Goal: Complete application form

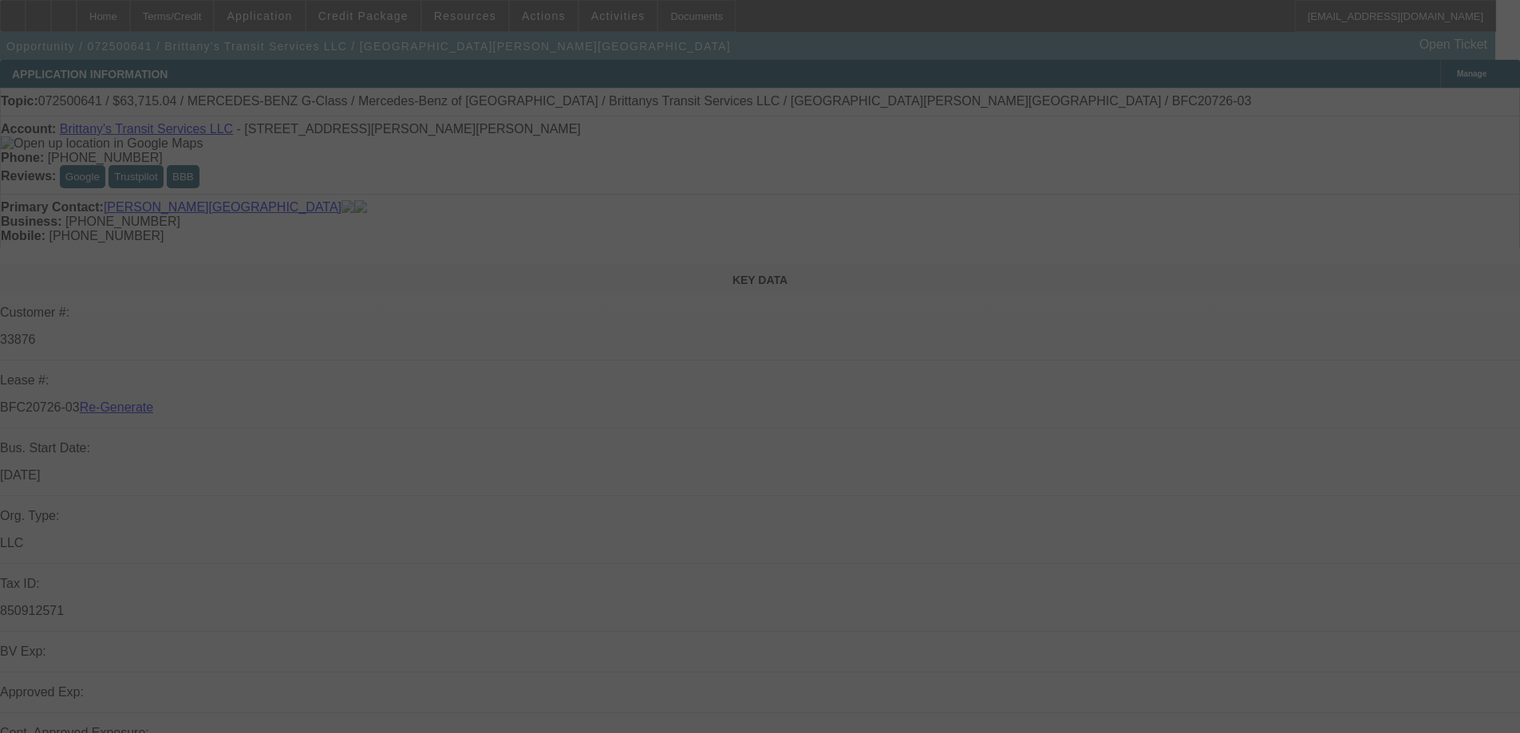
select select "3"
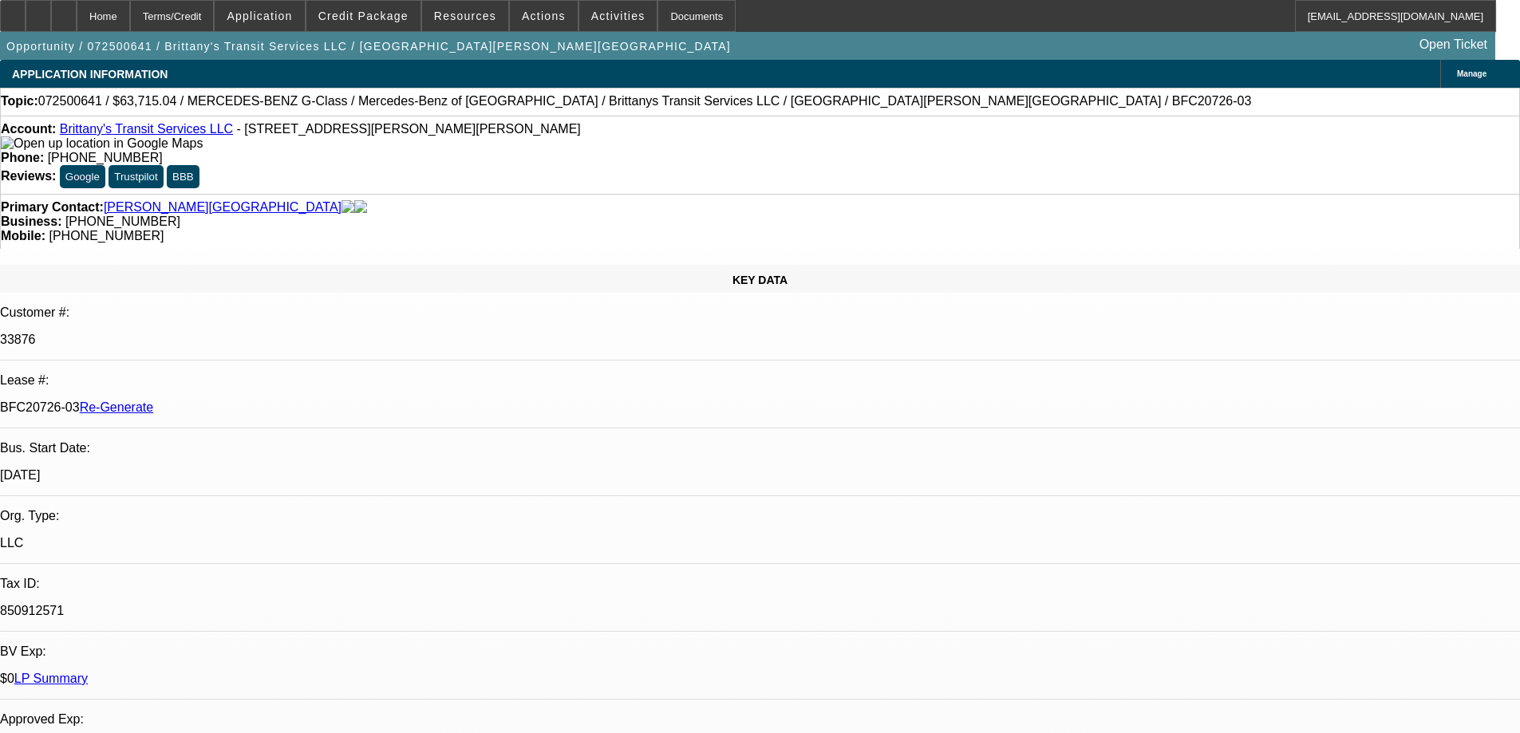
select select "0"
select select "2"
select select "0"
select select "6"
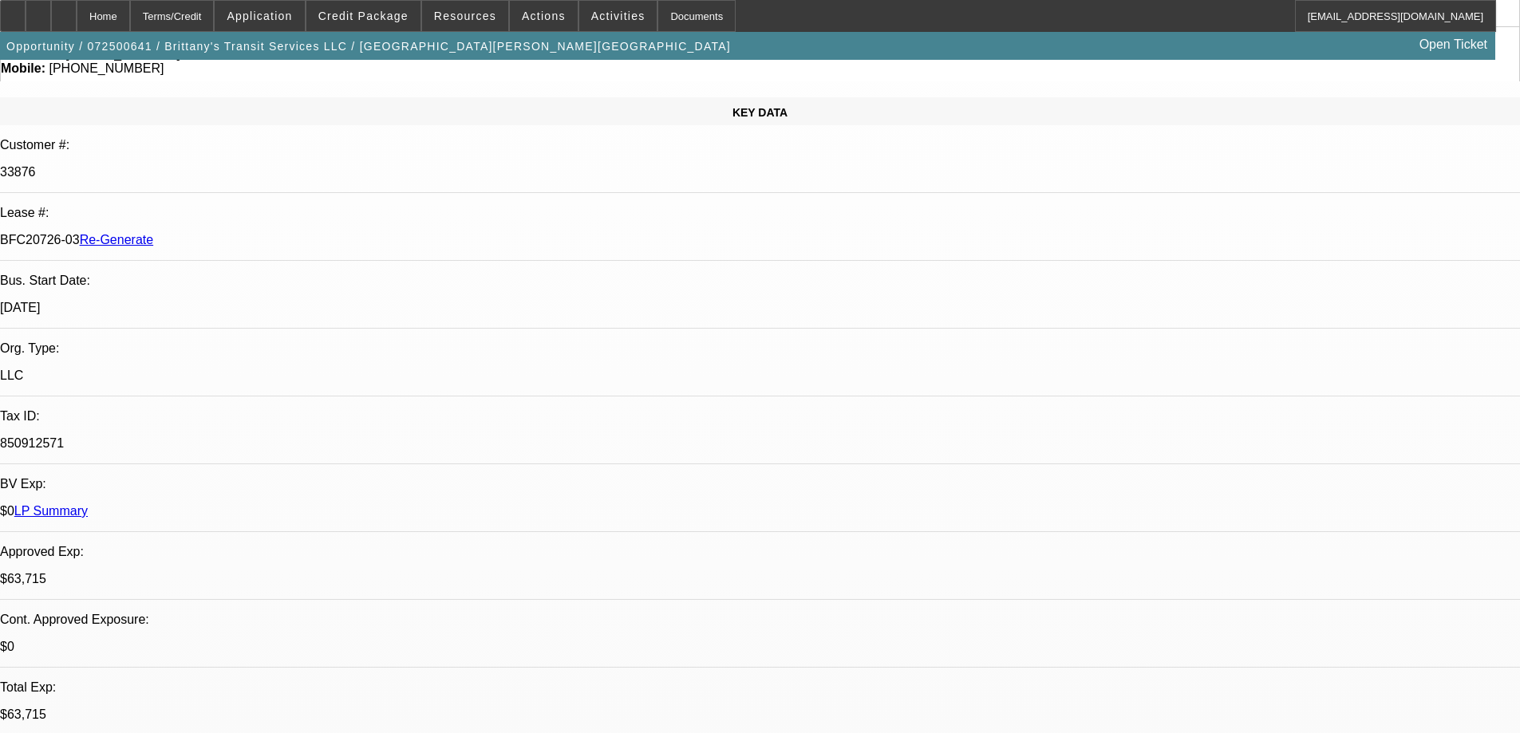
scroll to position [319, 0]
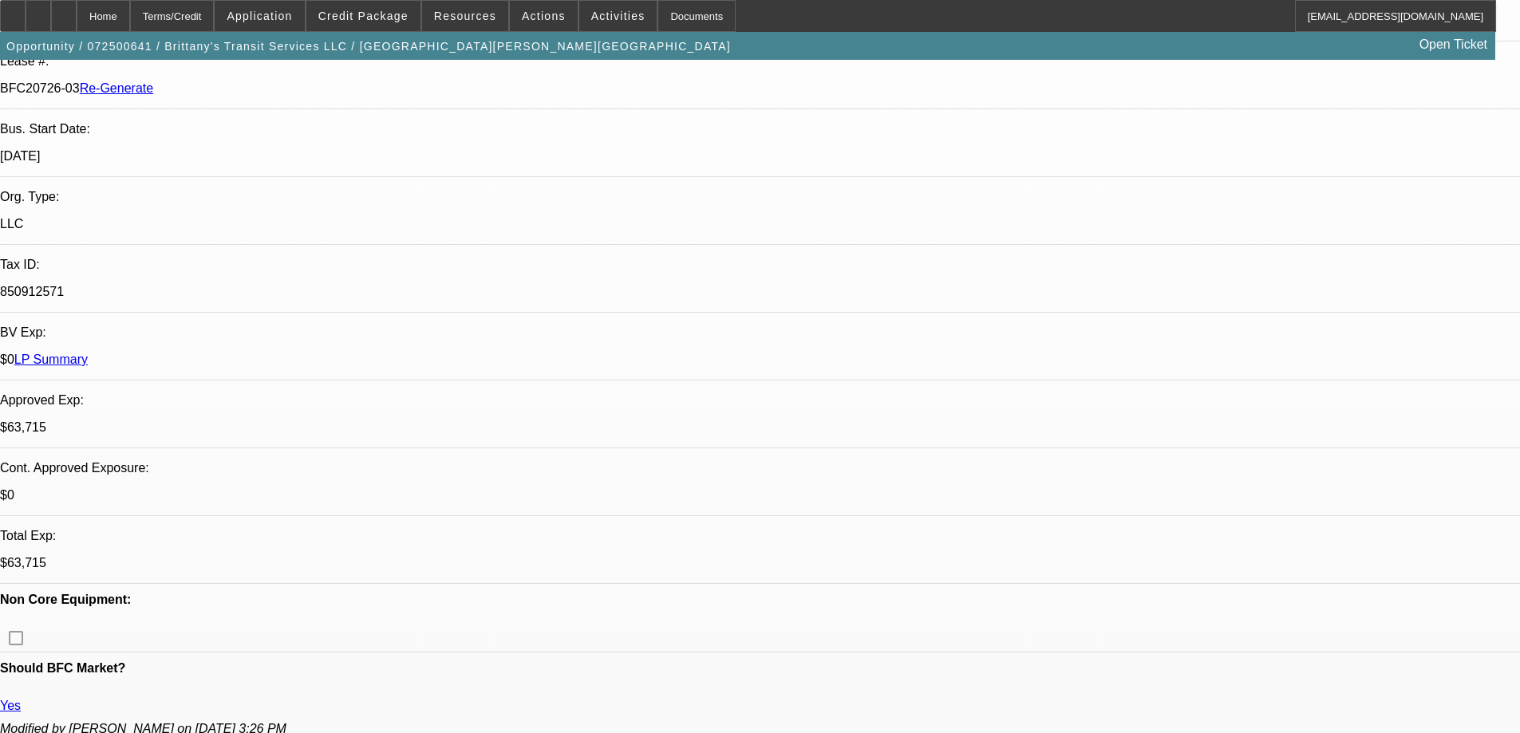
click at [660, 14] on div "Documents" at bounding box center [696, 16] width 78 height 32
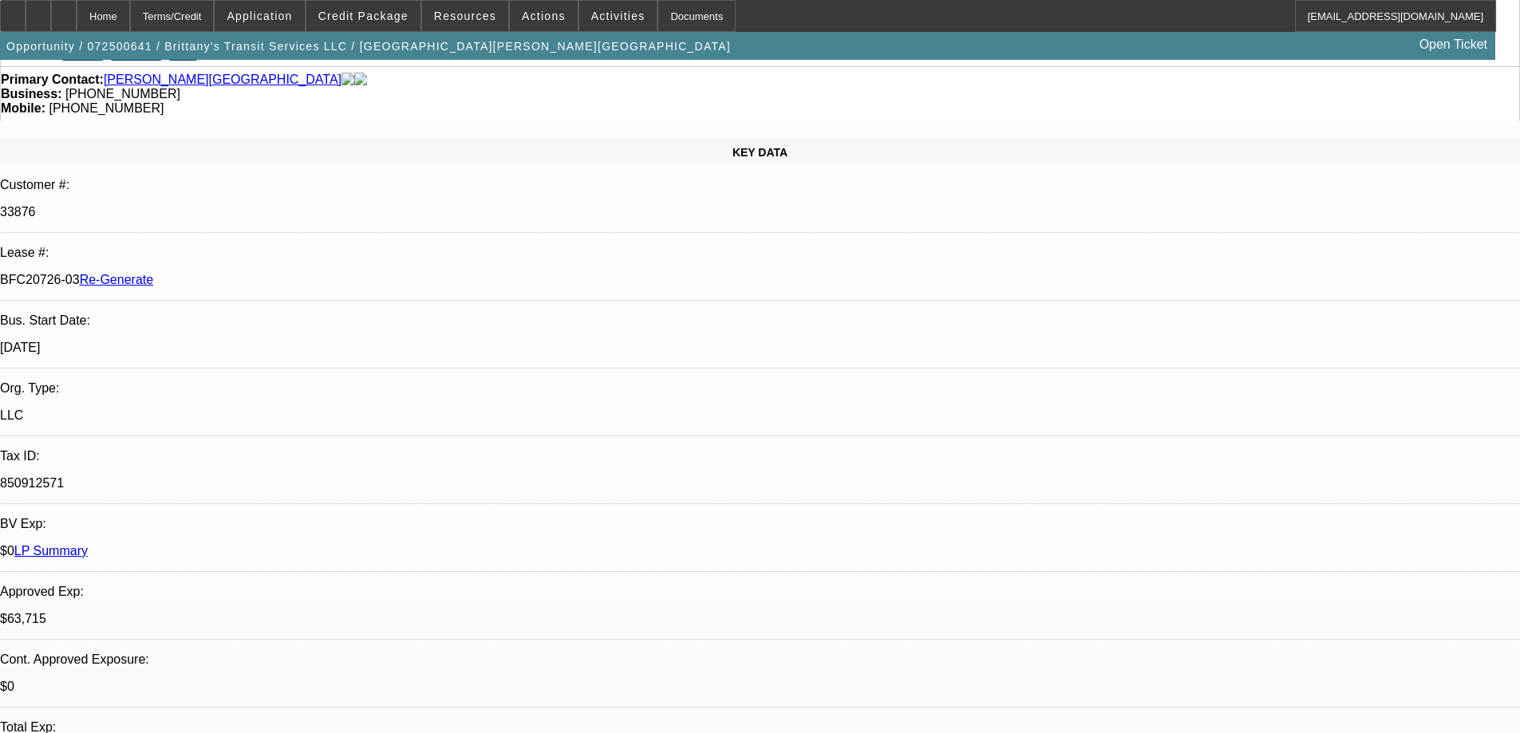
scroll to position [0, 0]
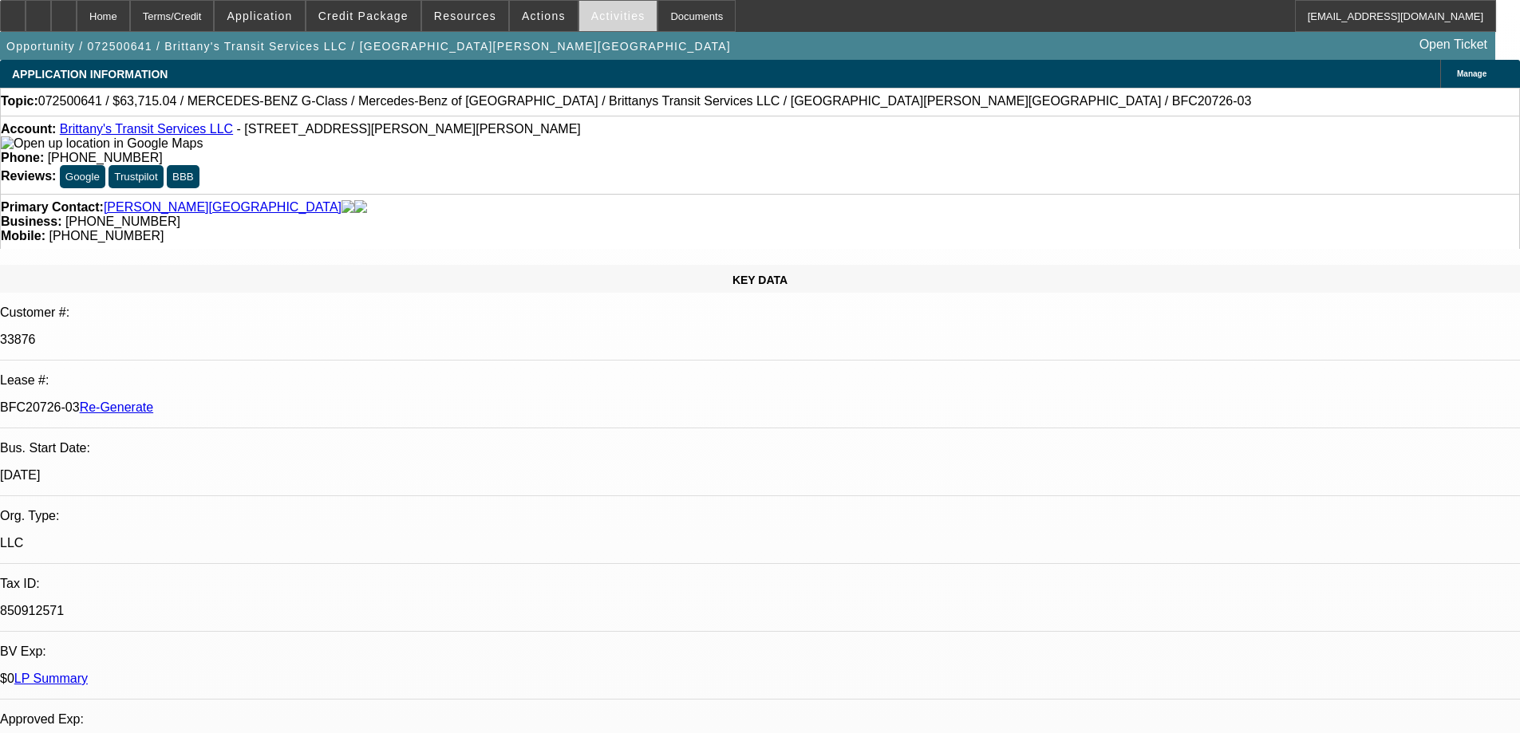
click at [590, 22] on span at bounding box center [618, 16] width 78 height 38
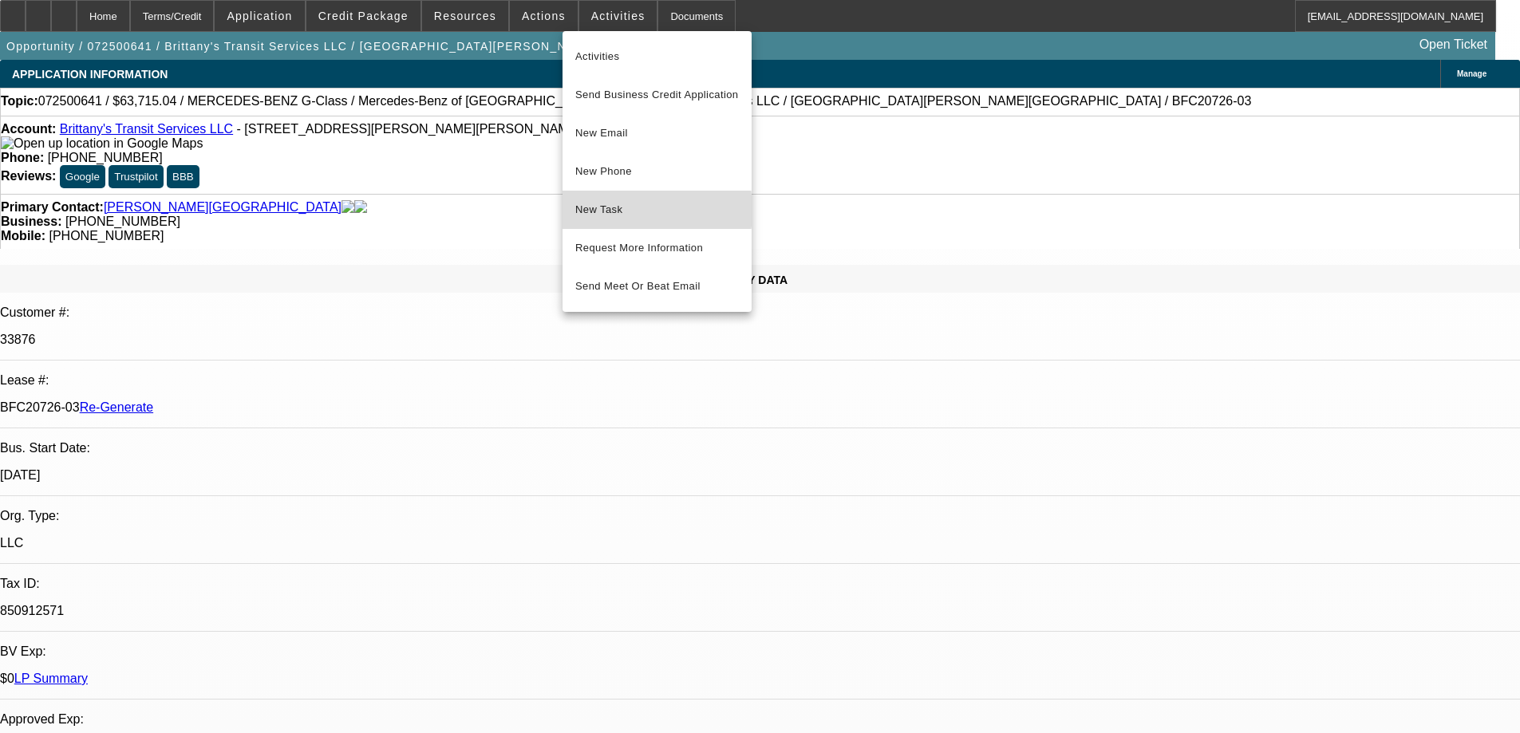
click at [602, 211] on span "New Task" at bounding box center [657, 209] width 164 height 19
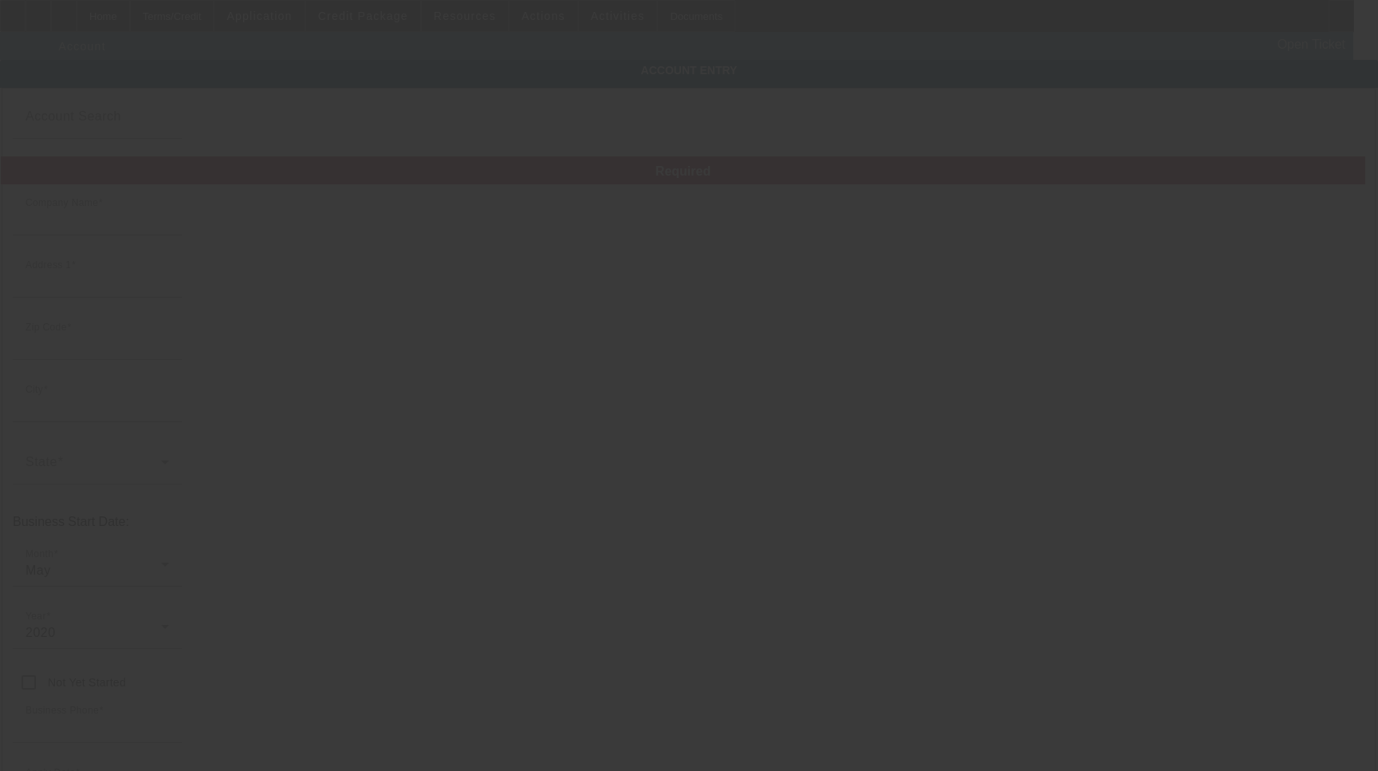
type input "Brittany's Transit Services LLC"
type input "[STREET_ADDRESS][PERSON_NAME]"
type input "23093"
type input "[PERSON_NAME]"
type input "[PHONE_NUMBER]"
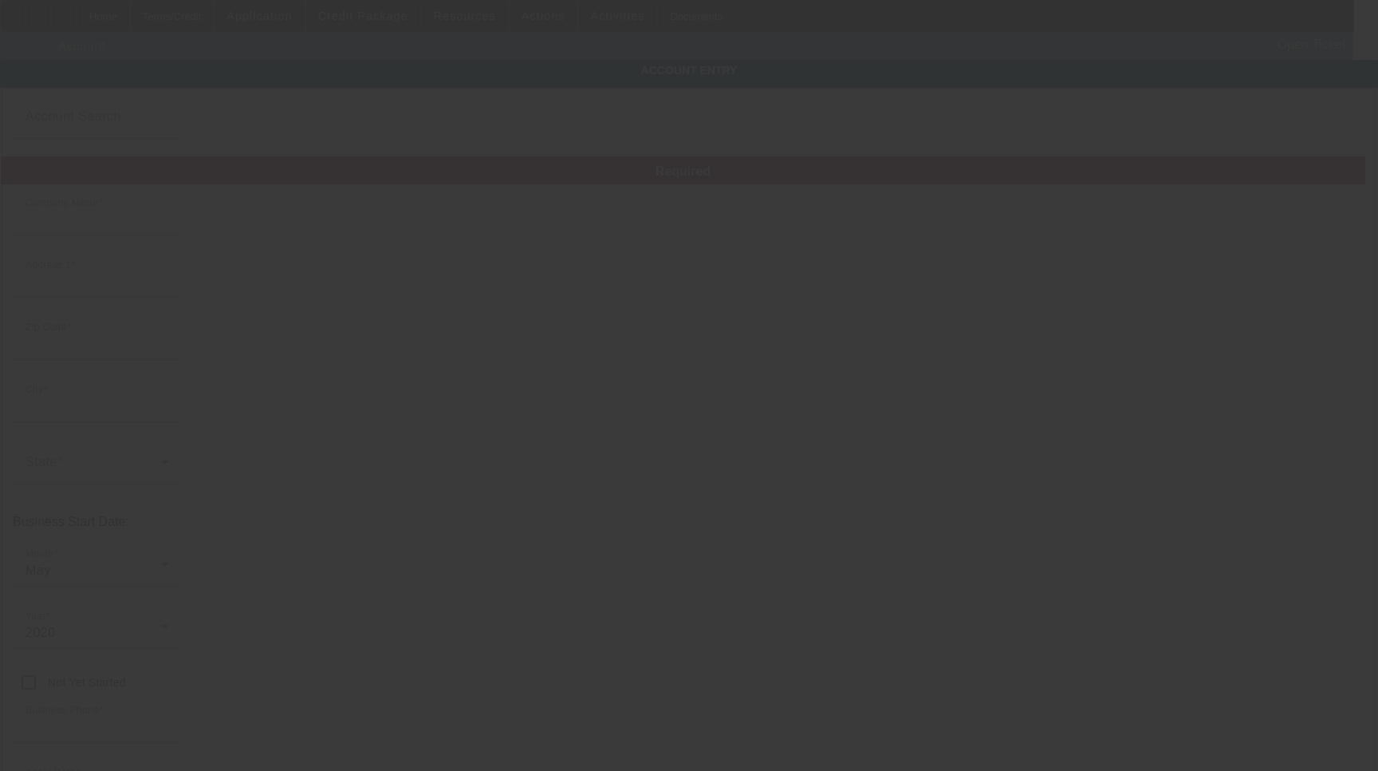
type input "bwarr009@outlook.com"
type input "[PERSON_NAME]"
type input "850912571"
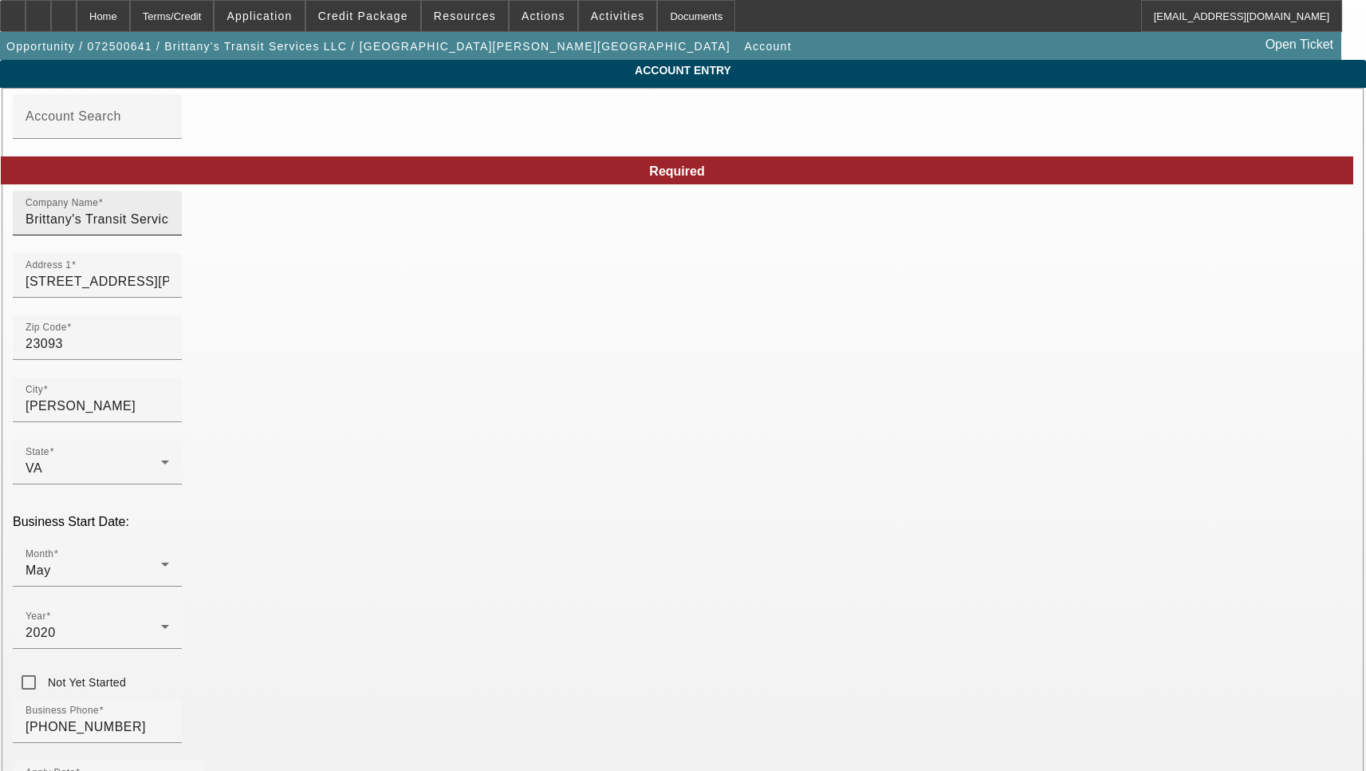
type input "7/28/2025"
click at [169, 291] on input "[STREET_ADDRESS][PERSON_NAME]" at bounding box center [98, 281] width 144 height 19
click at [169, 291] on input "56 Richardson Dr" at bounding box center [98, 281] width 144 height 19
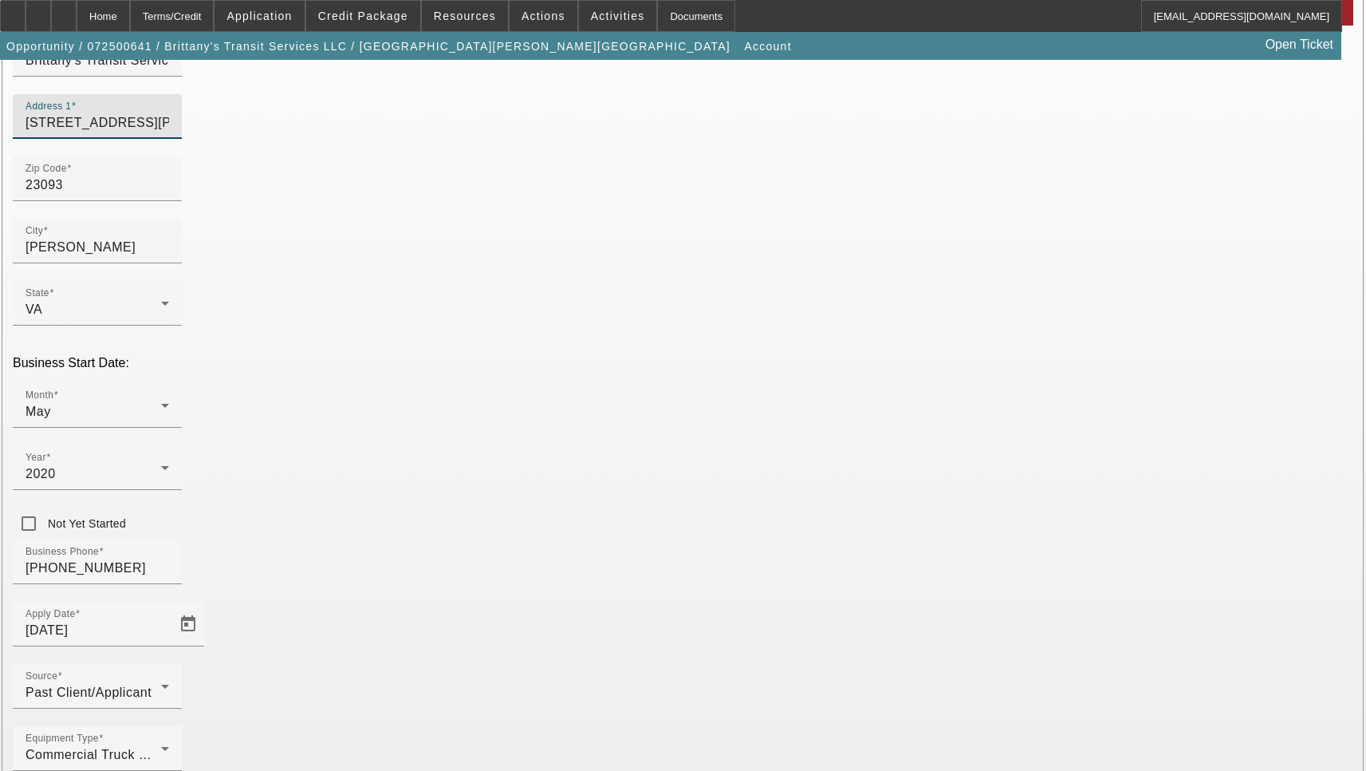
scroll to position [160, 0]
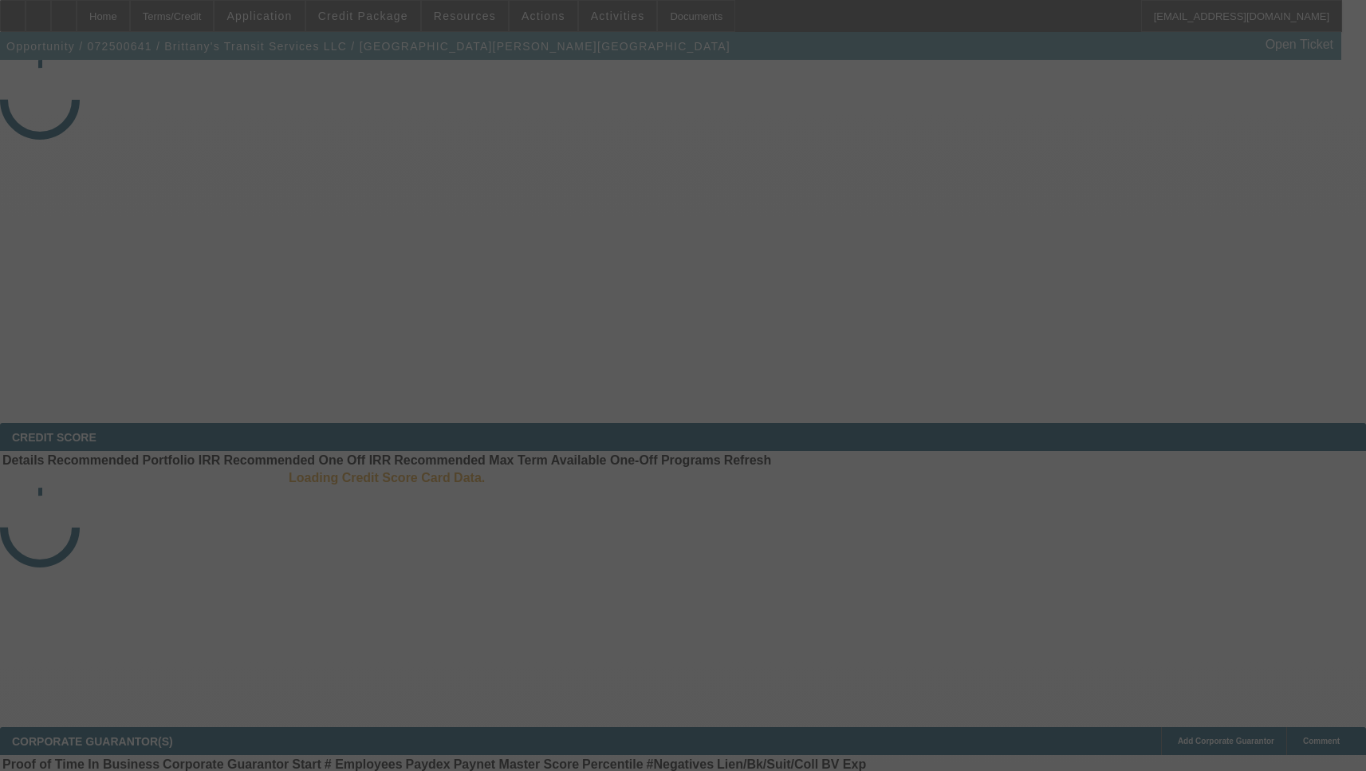
select select "3"
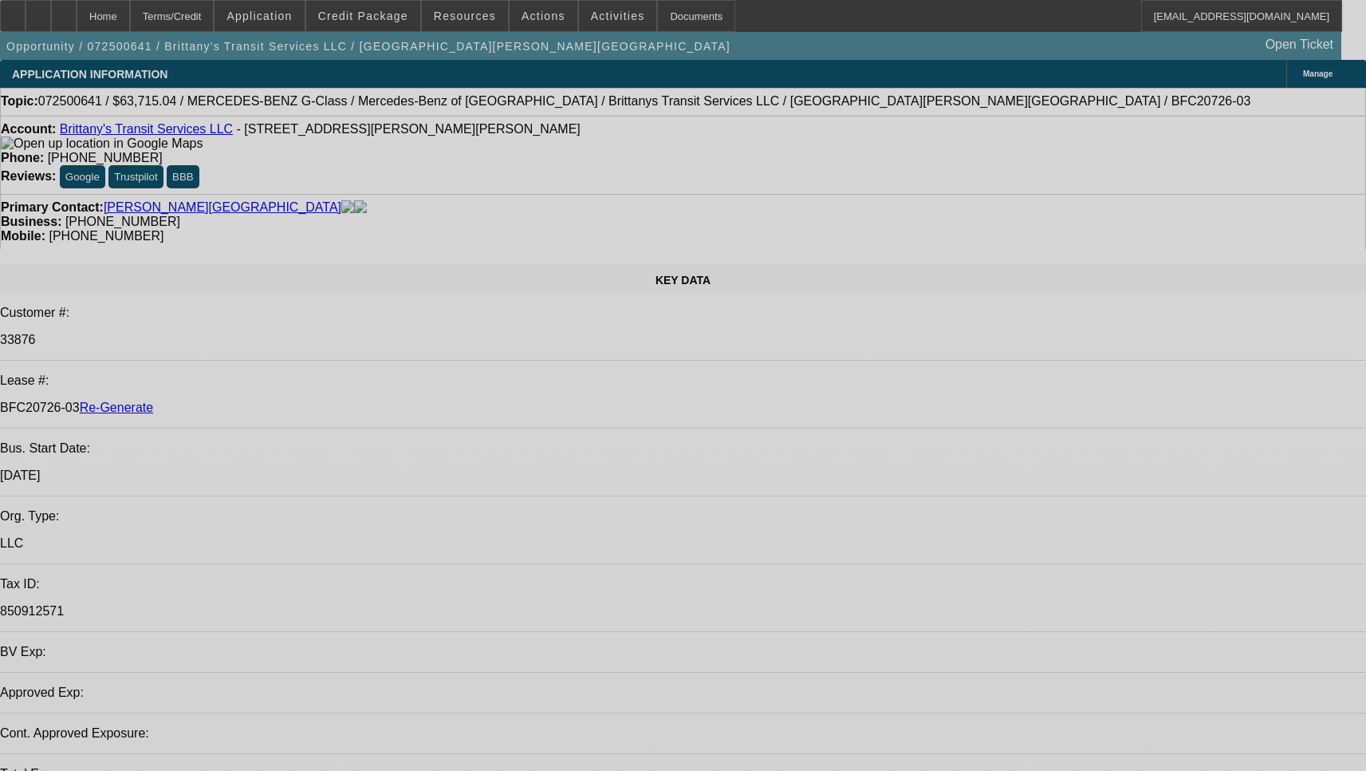
select select "0"
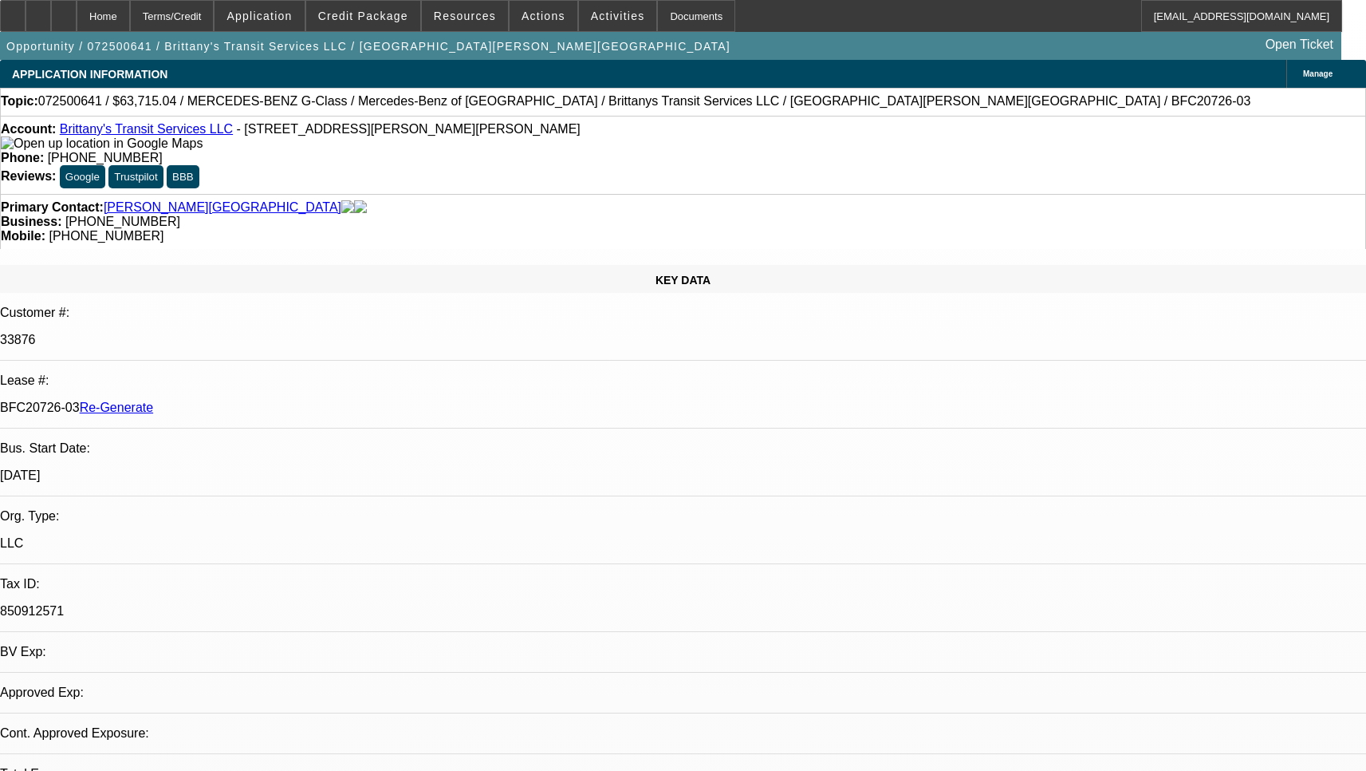
select select "0"
select select "2"
select select "0"
select select "6"
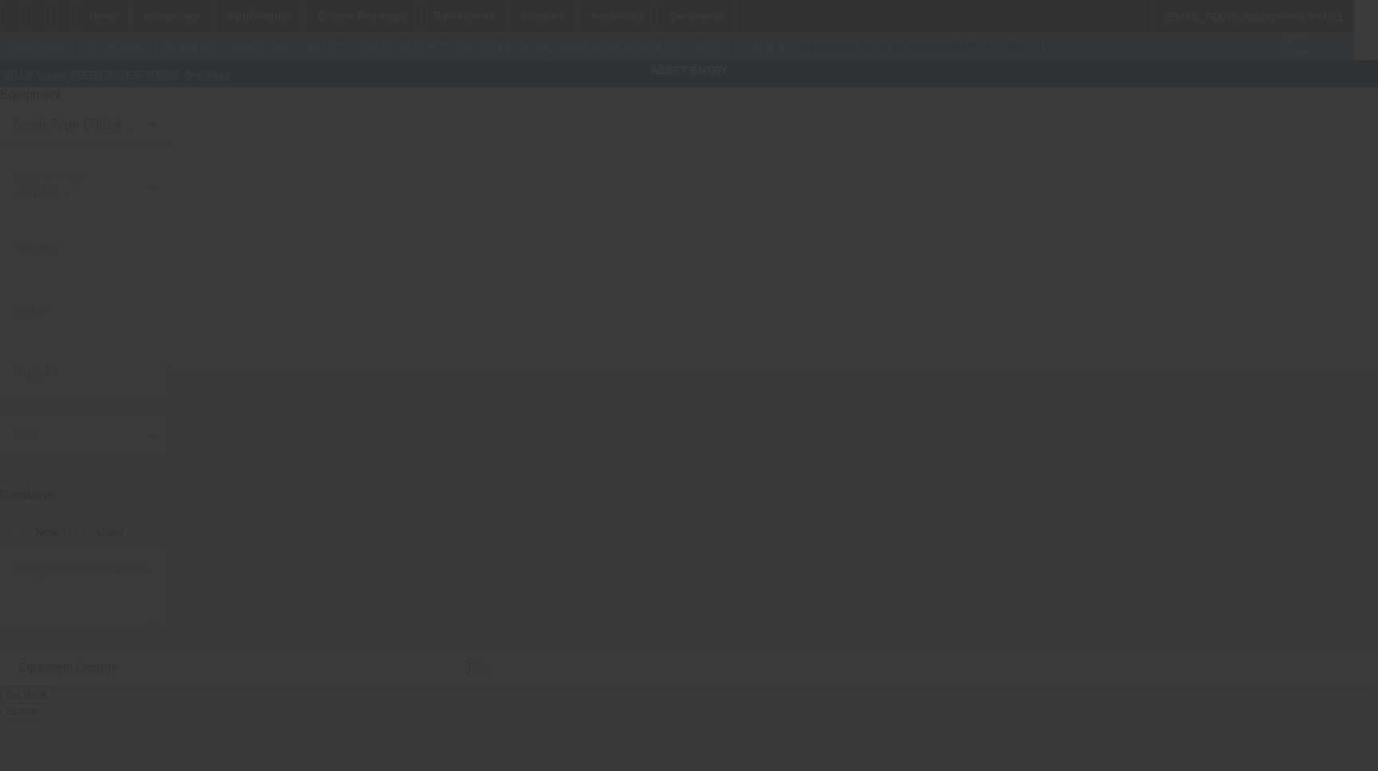
type input "[US_VEHICLE_IDENTIFICATION_NUMBER]"
type input "MERCEDES-BENZ"
type input "G-Class"
radio input "true"
type input "[STREET_ADDRESS][PERSON_NAME]"
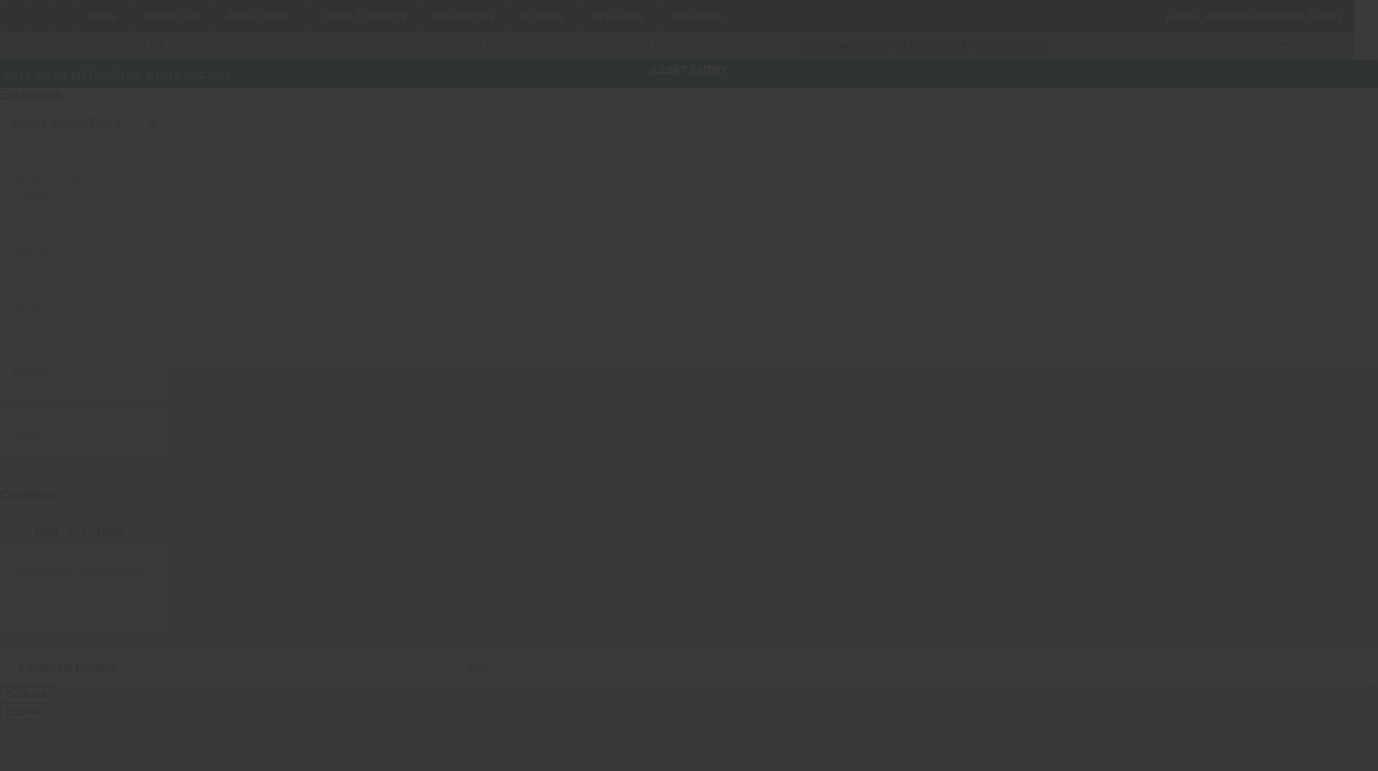
type input "[PERSON_NAME]"
type input "23093"
type input "[PERSON_NAME]"
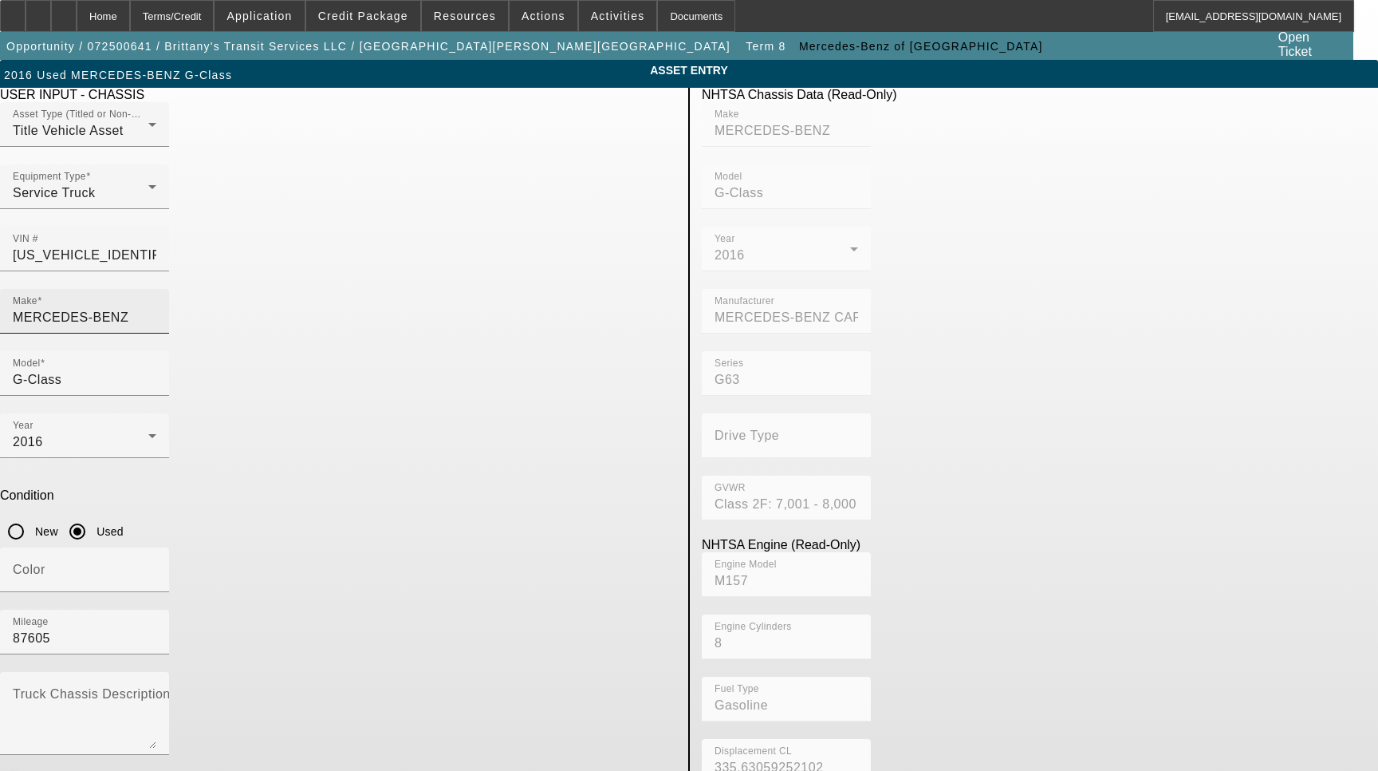
click at [156, 308] on input "MERCEDES-BENZ" at bounding box center [85, 317] width 144 height 19
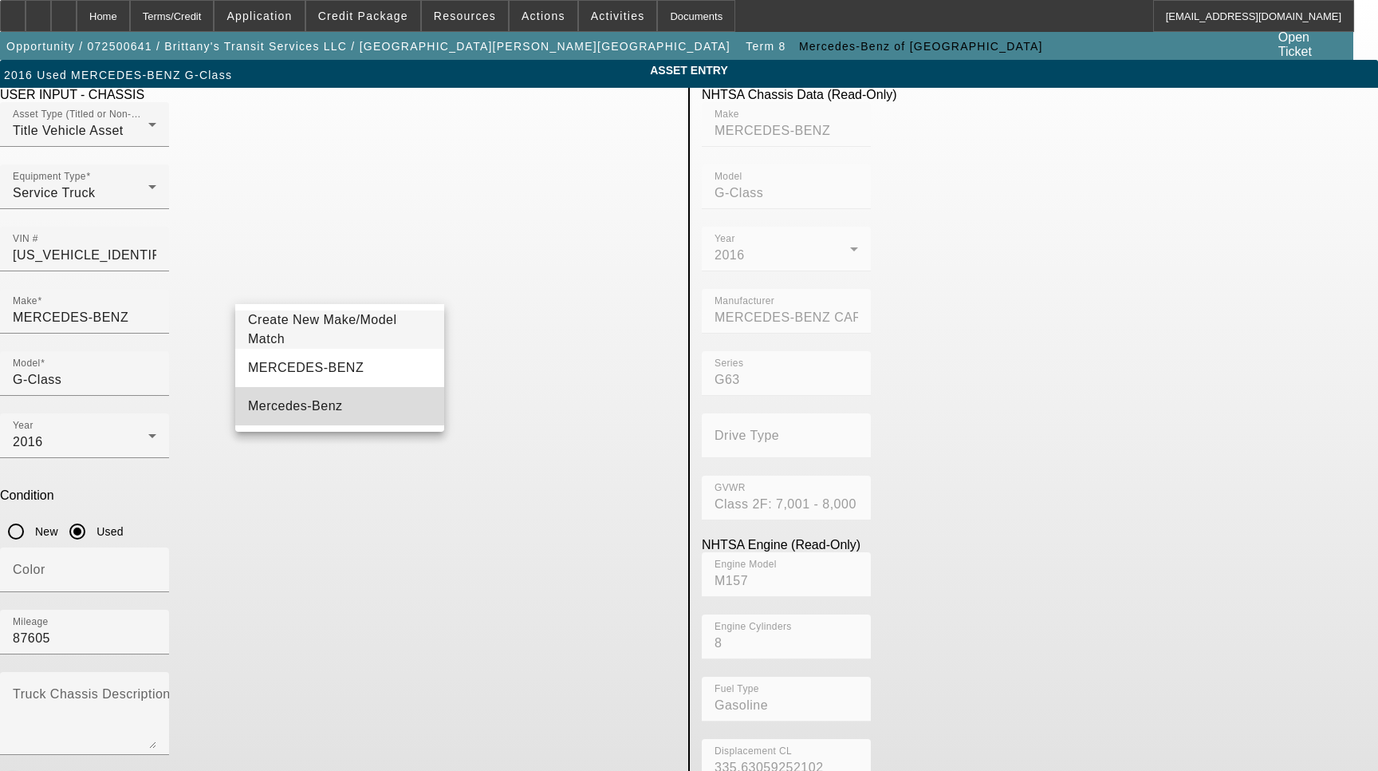
click at [302, 398] on span "Mercedes-Benz" at bounding box center [295, 405] width 95 height 19
type input "Mercedes-Benz"
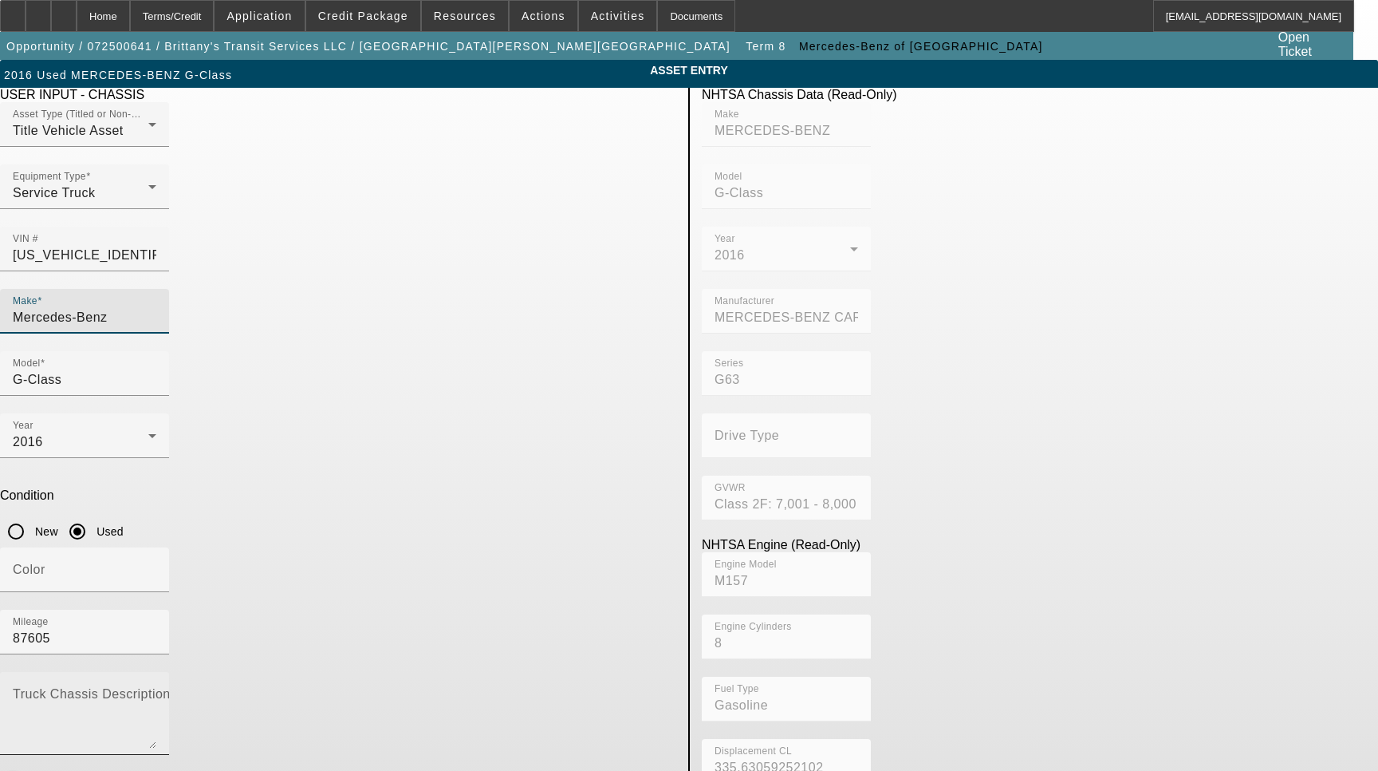
click at [156, 691] on textarea "Truck Chassis Description (Describe the truck chassis only)" at bounding box center [85, 719] width 144 height 57
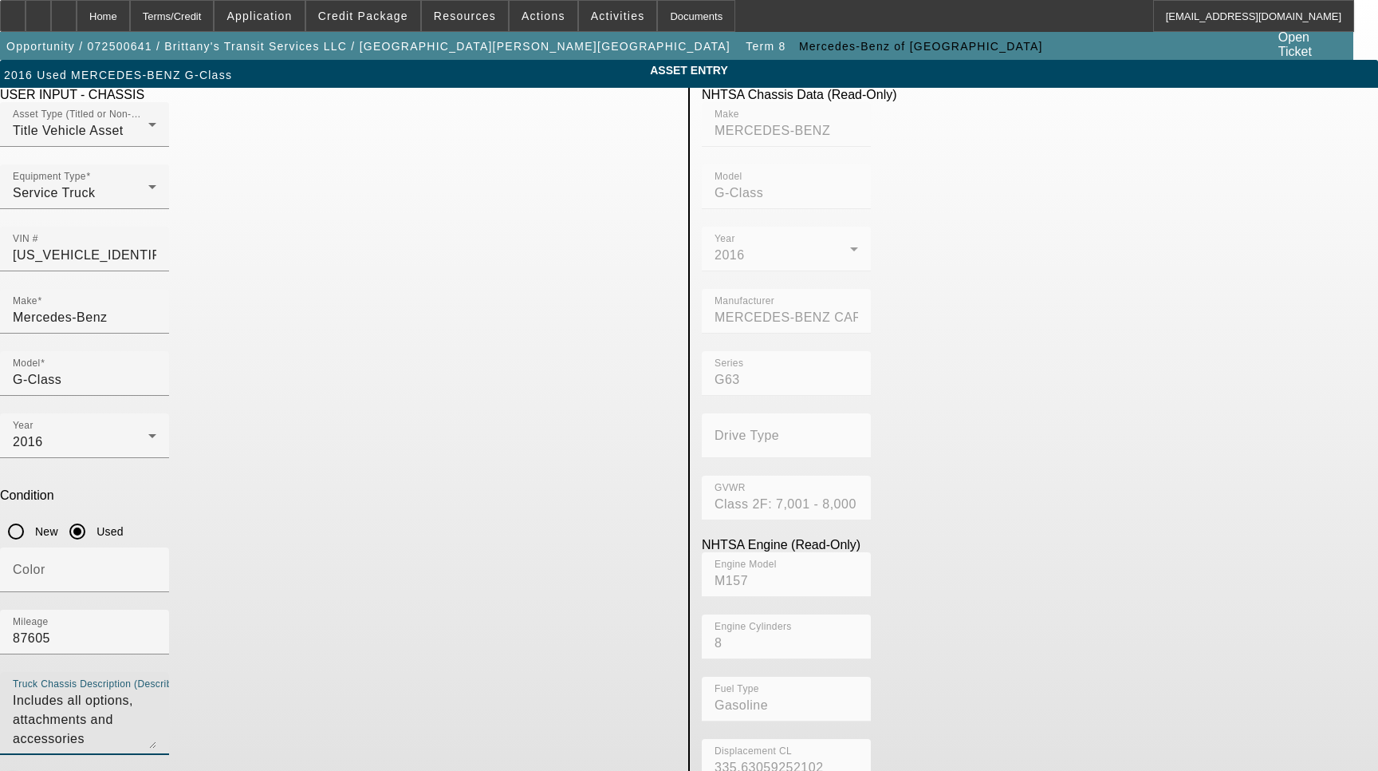
type textarea "Includes all options, attachments and accessories"
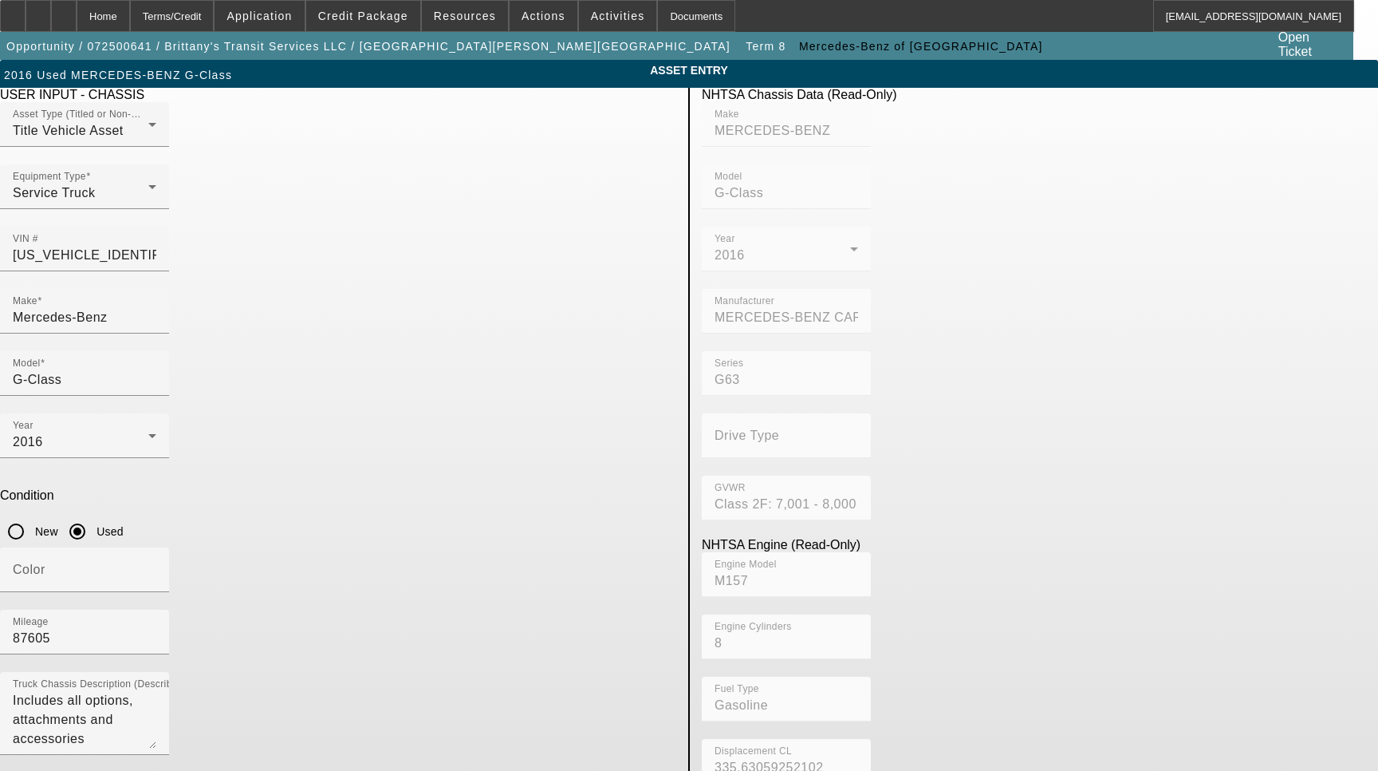
click at [156, 370] on input "G-Class" at bounding box center [85, 379] width 144 height 19
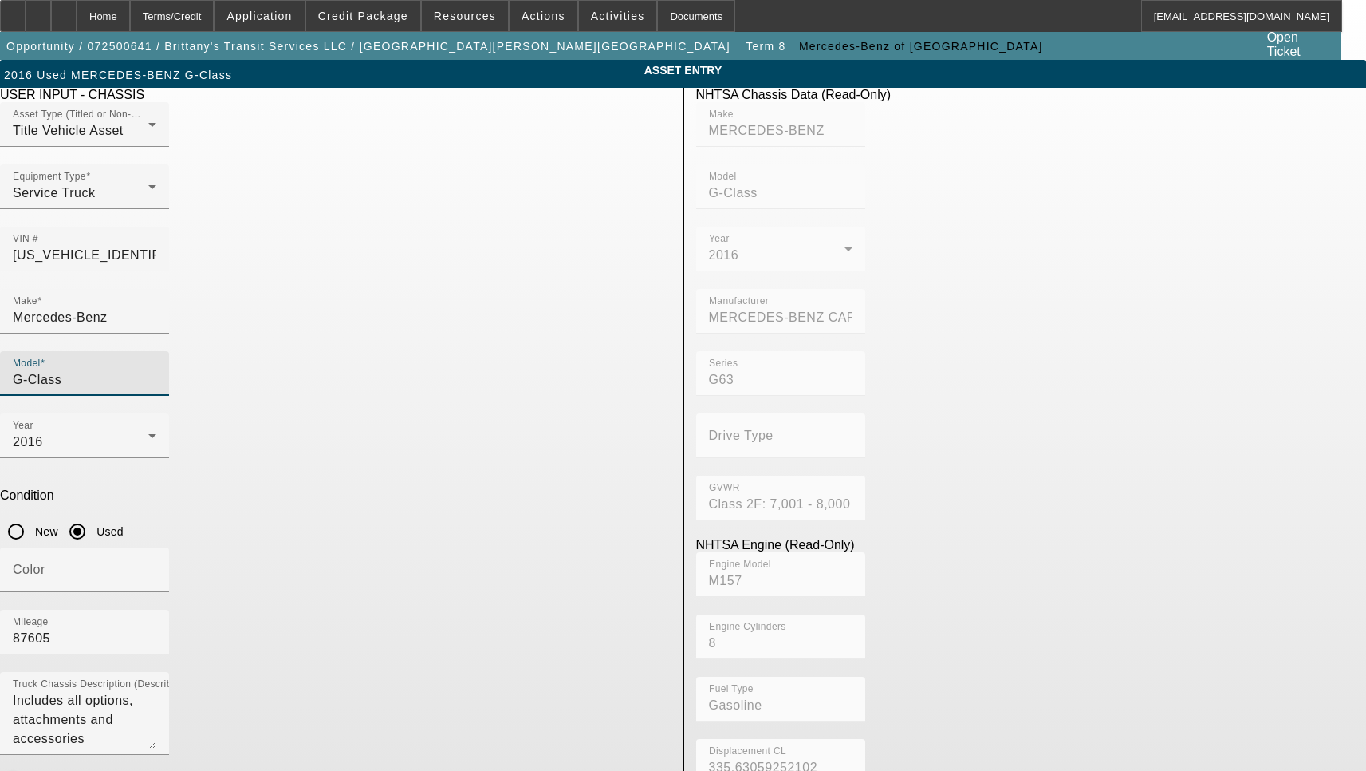
click at [156, 370] on input "G-Class" at bounding box center [85, 379] width 144 height 19
type input "G63W4"
click at [534, 326] on span "Create New Make/Model Match" at bounding box center [549, 329] width 149 height 33
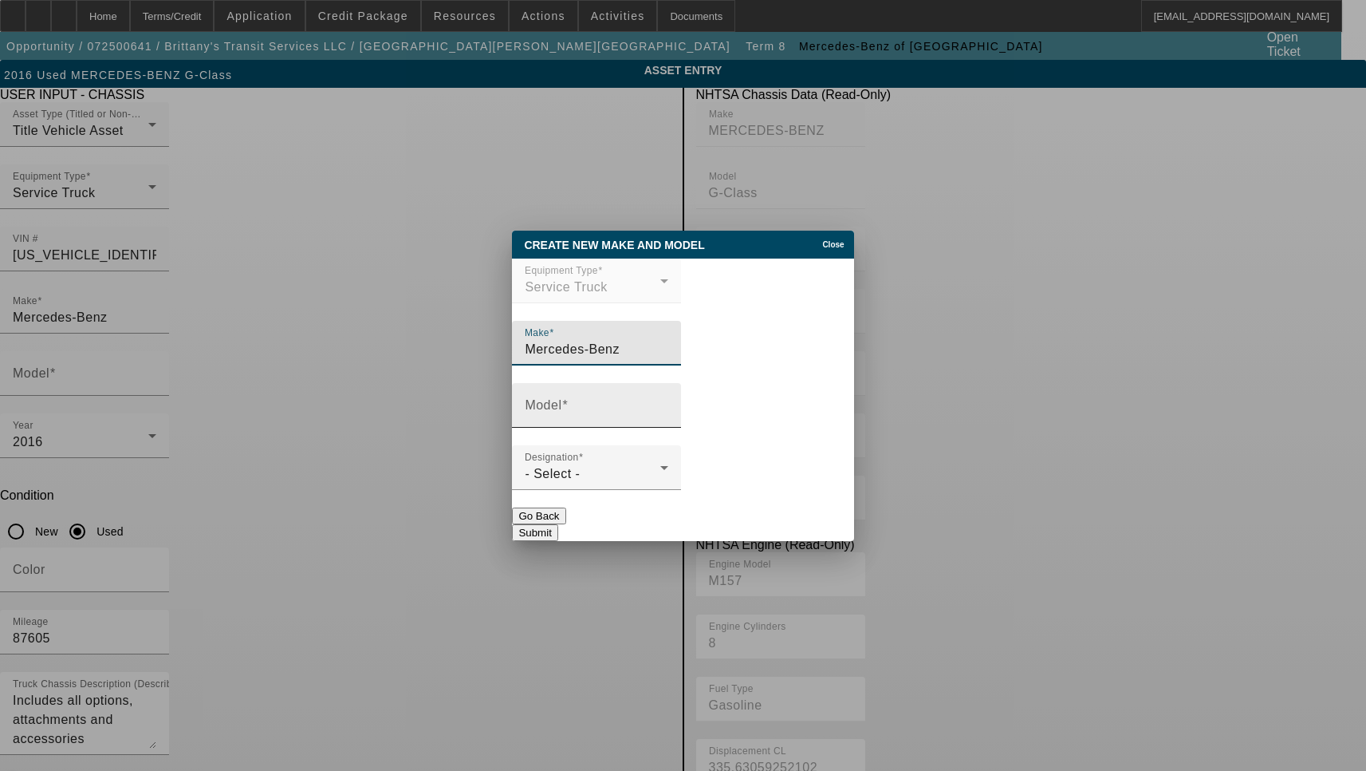
click at [583, 412] on input "Model" at bounding box center [597, 411] width 144 height 19
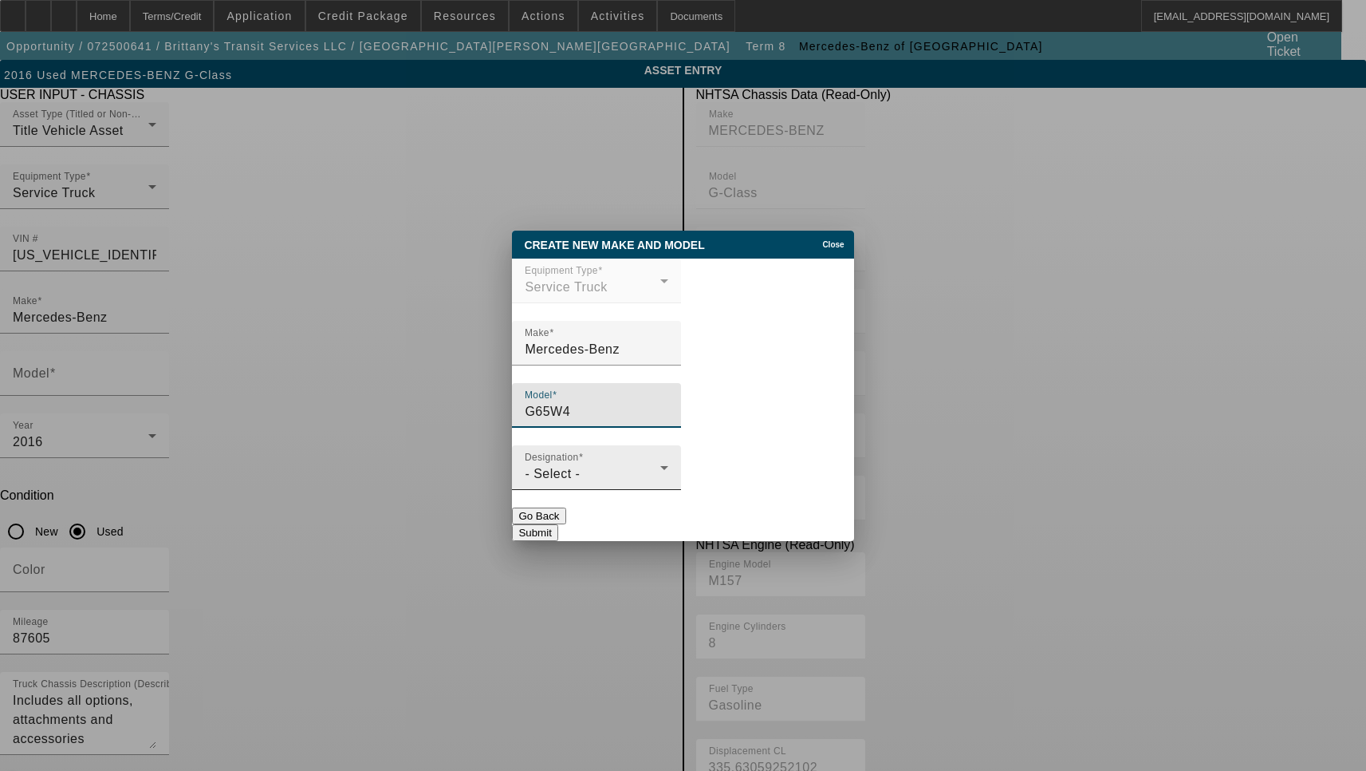
type input "G65W4"
click at [579, 455] on mat-label "Designation" at bounding box center [552, 456] width 54 height 10
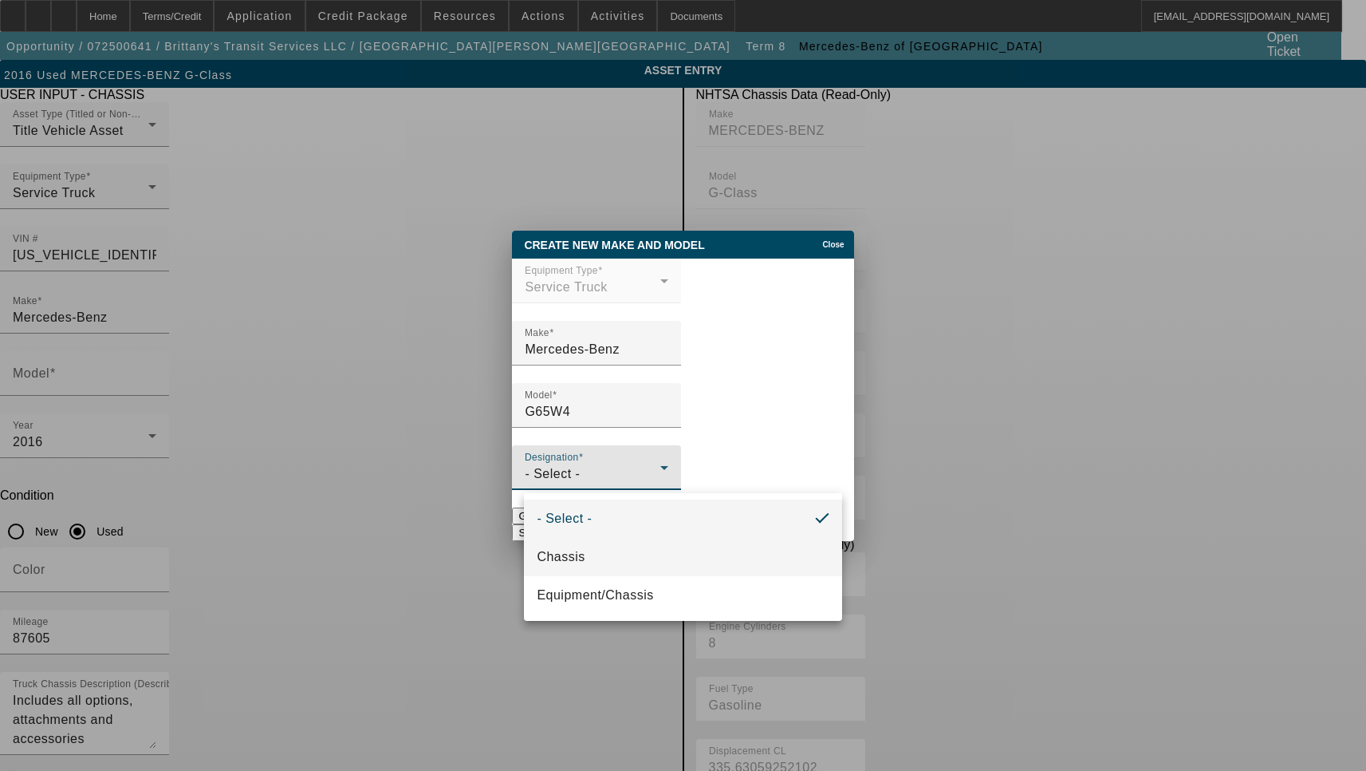
click at [623, 555] on mat-option "Chassis" at bounding box center [682, 557] width 317 height 38
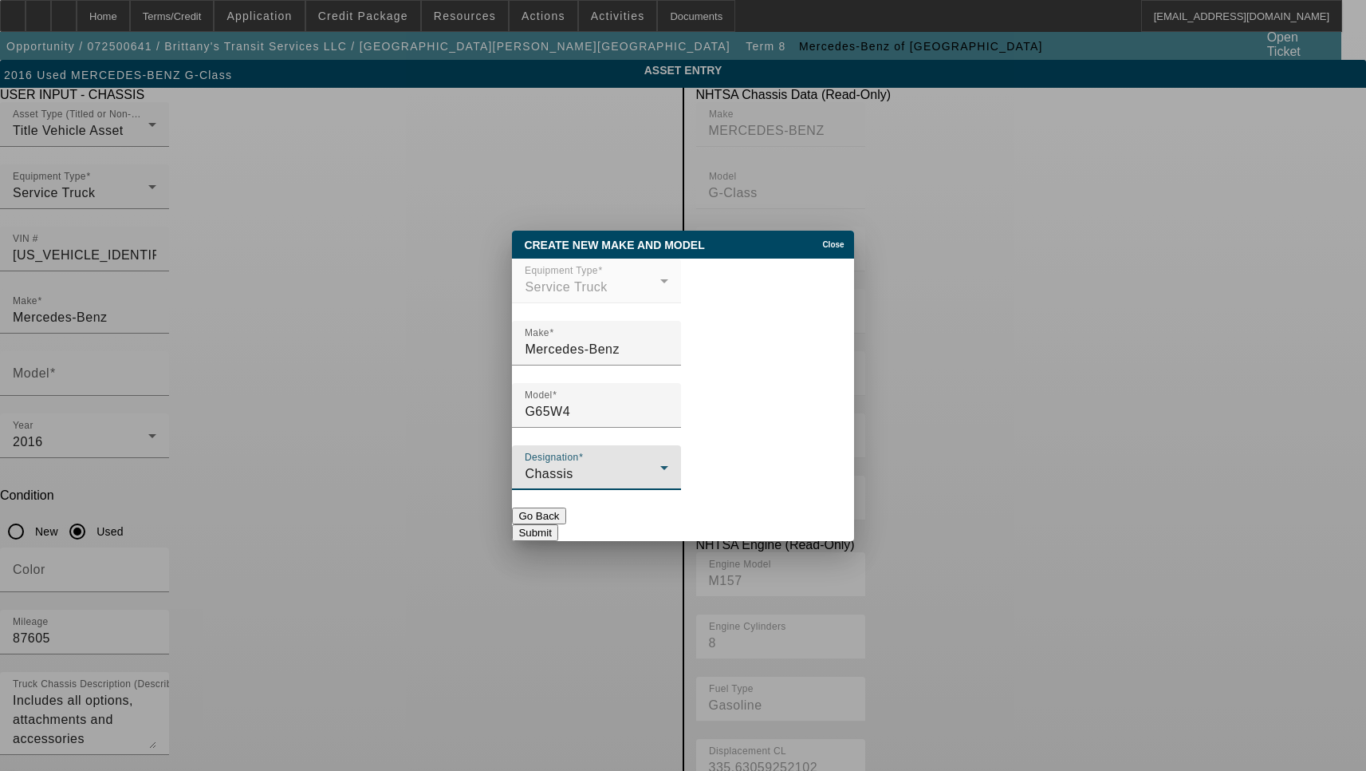
click at [558, 524] on button "Submit" at bounding box center [534, 532] width 45 height 17
type input "G65W4"
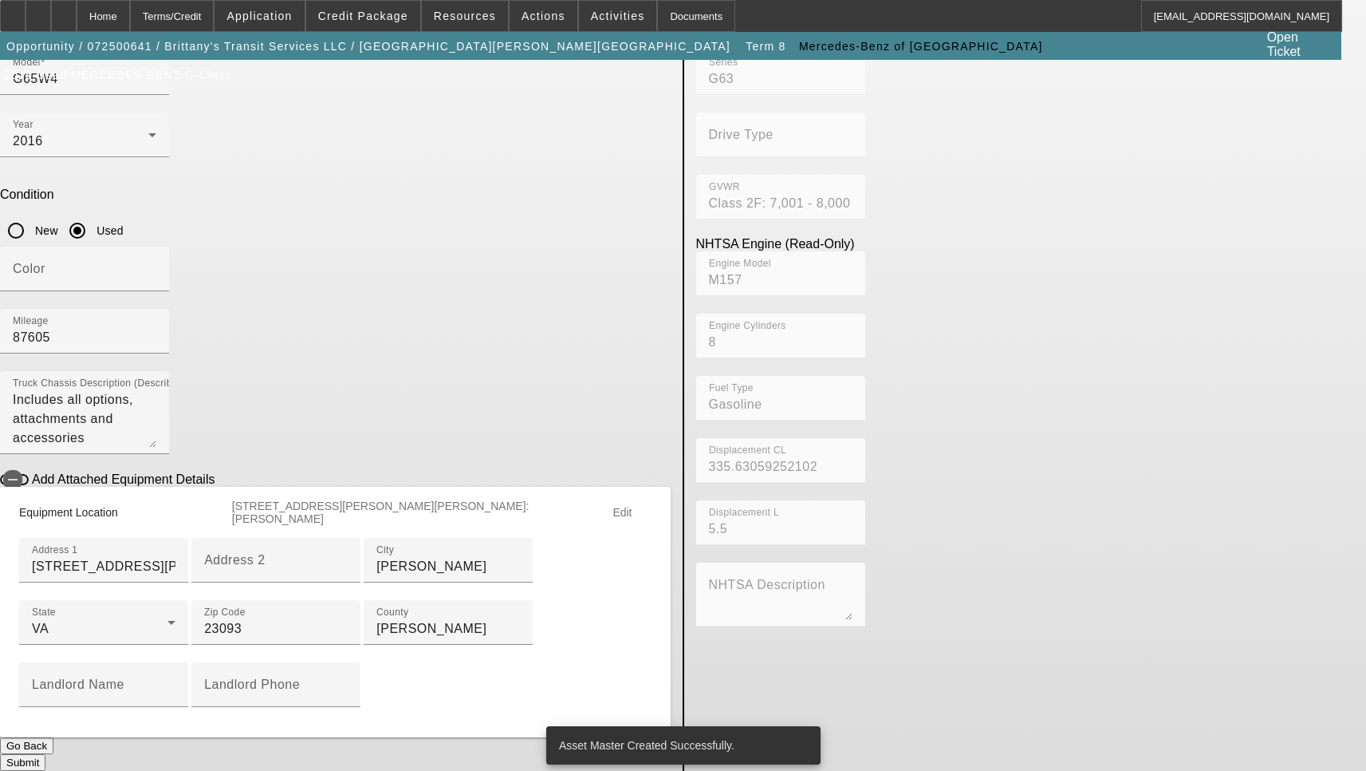
scroll to position [469, 0]
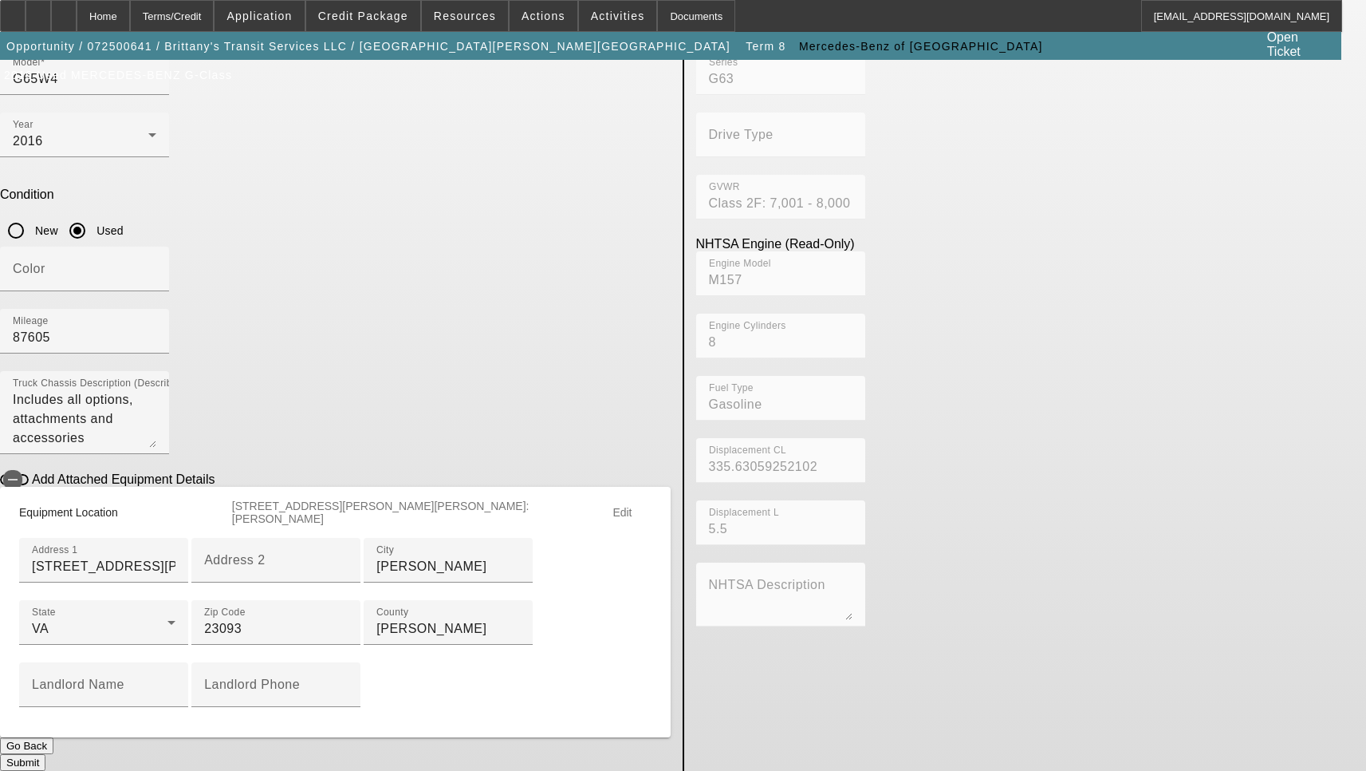
click at [45, 754] on button "Submit" at bounding box center [22, 762] width 45 height 17
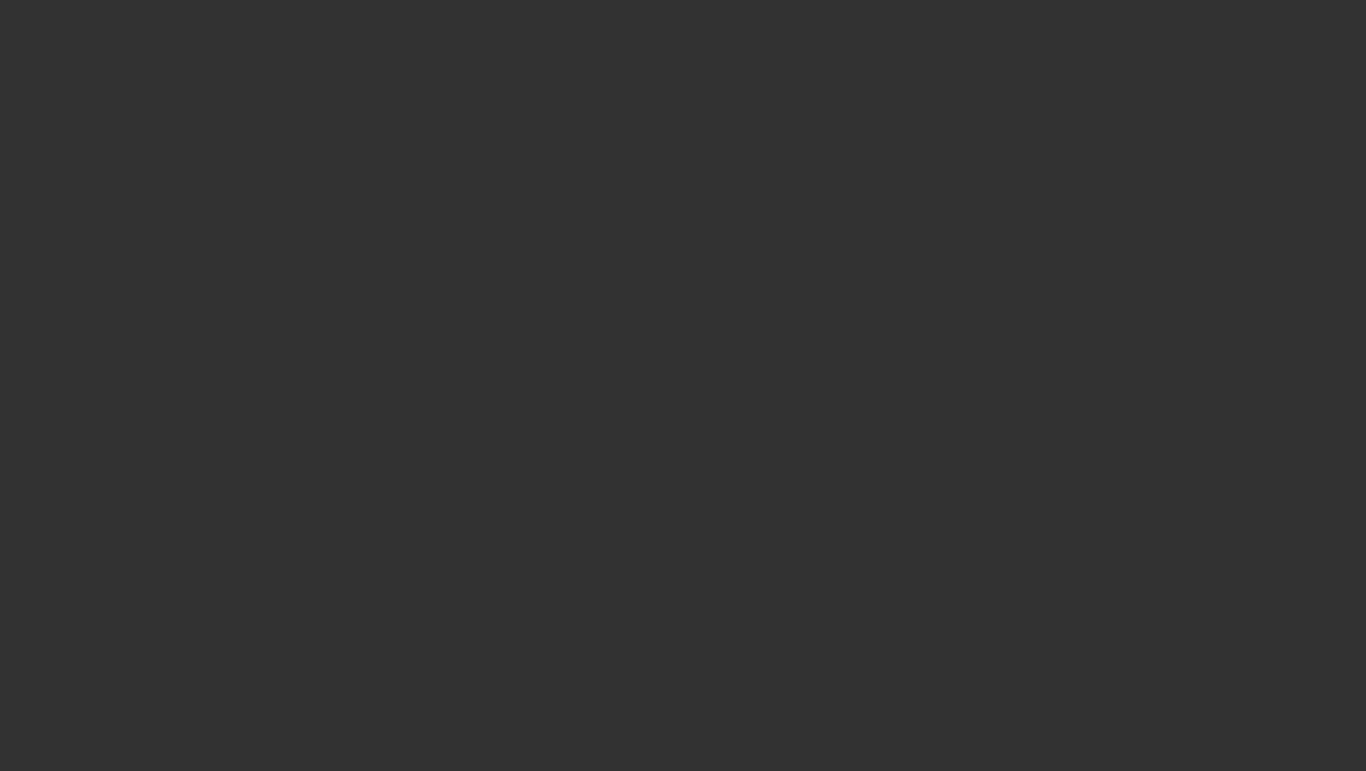
select select "3"
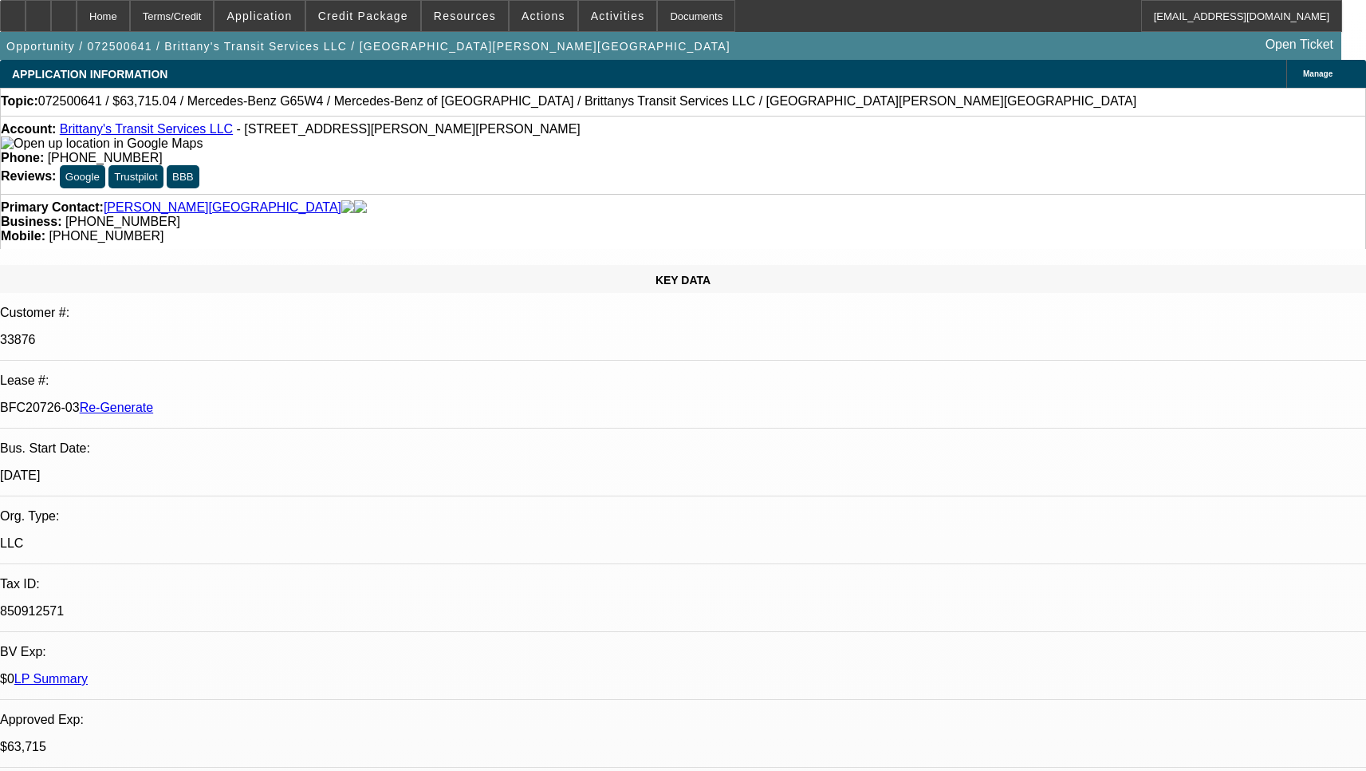
select select "0"
select select "2"
select select "0"
select select "6"
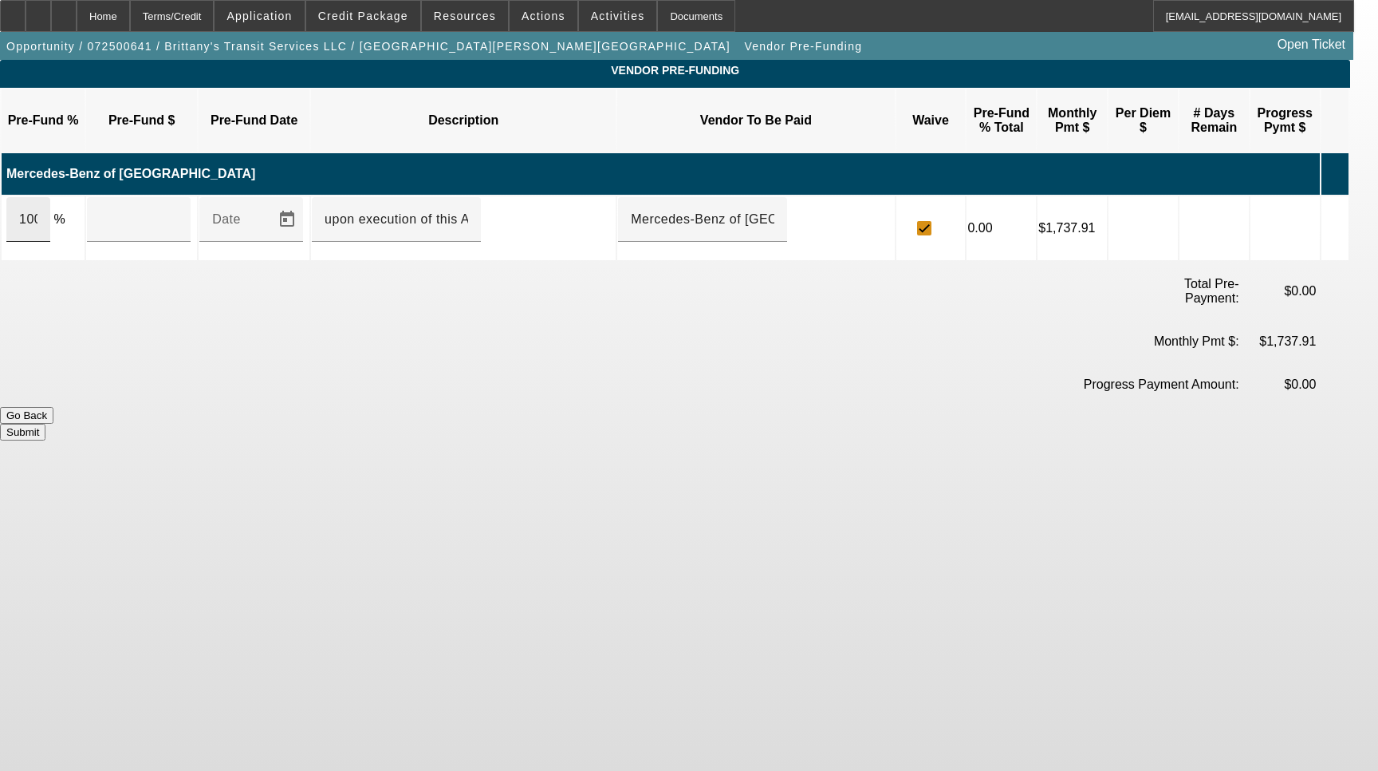
click at [50, 197] on div "100" at bounding box center [28, 219] width 44 height 45
type input "$63,715.04"
click at [45, 424] on button "Submit" at bounding box center [22, 432] width 45 height 17
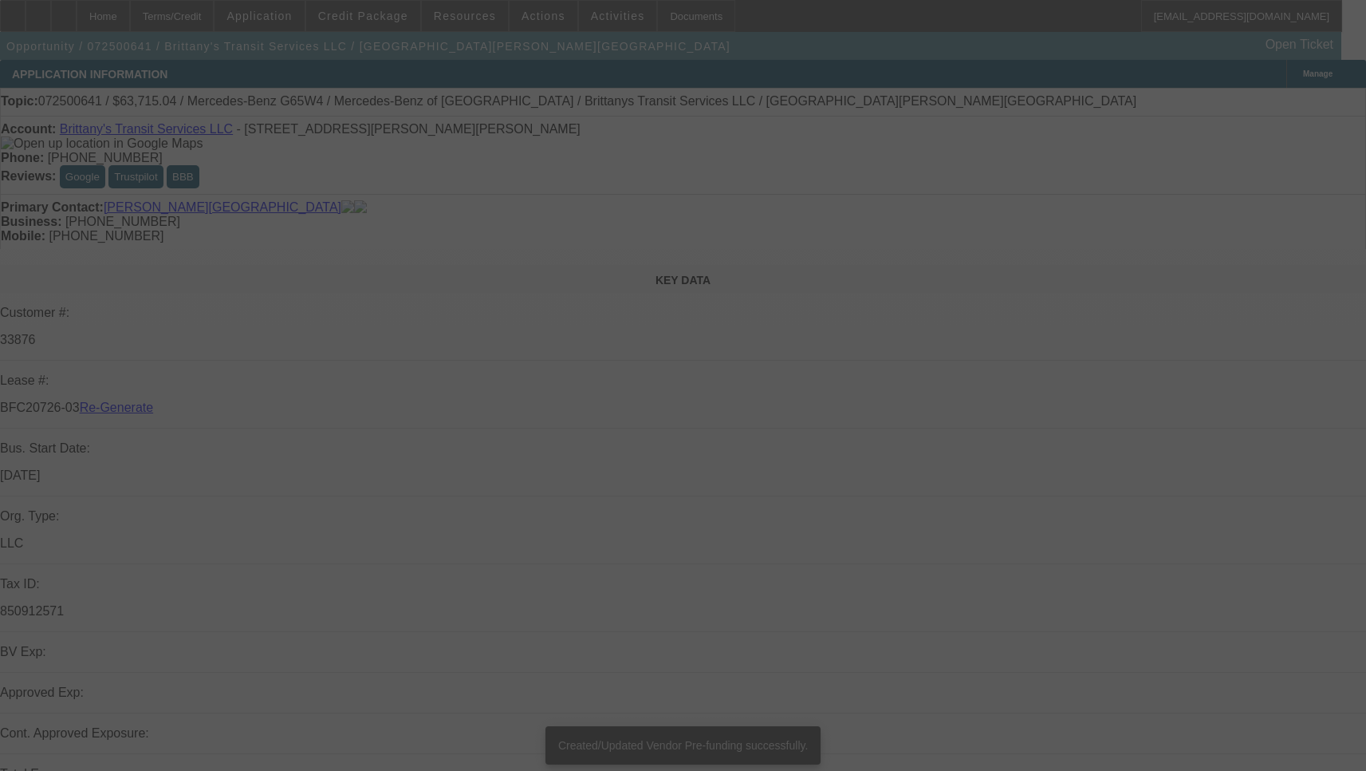
select select "3"
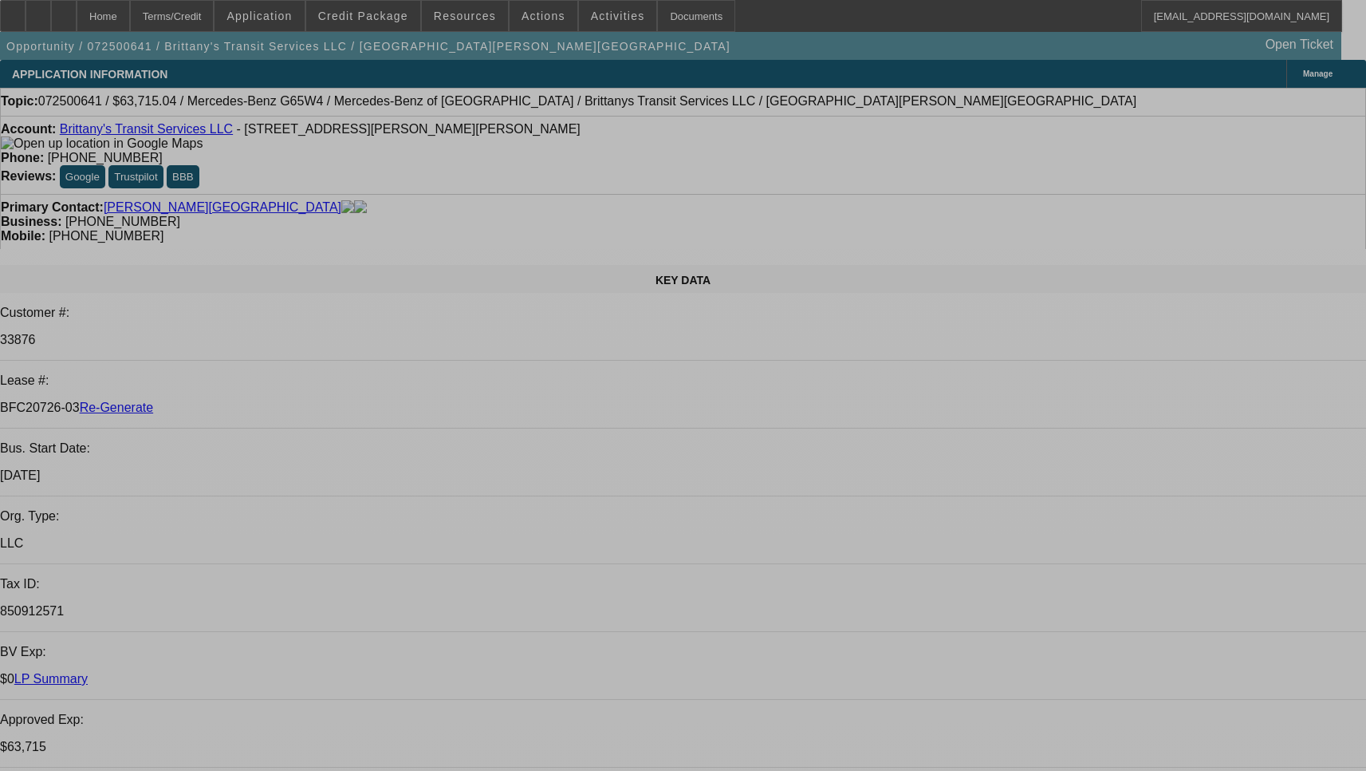
select select "0"
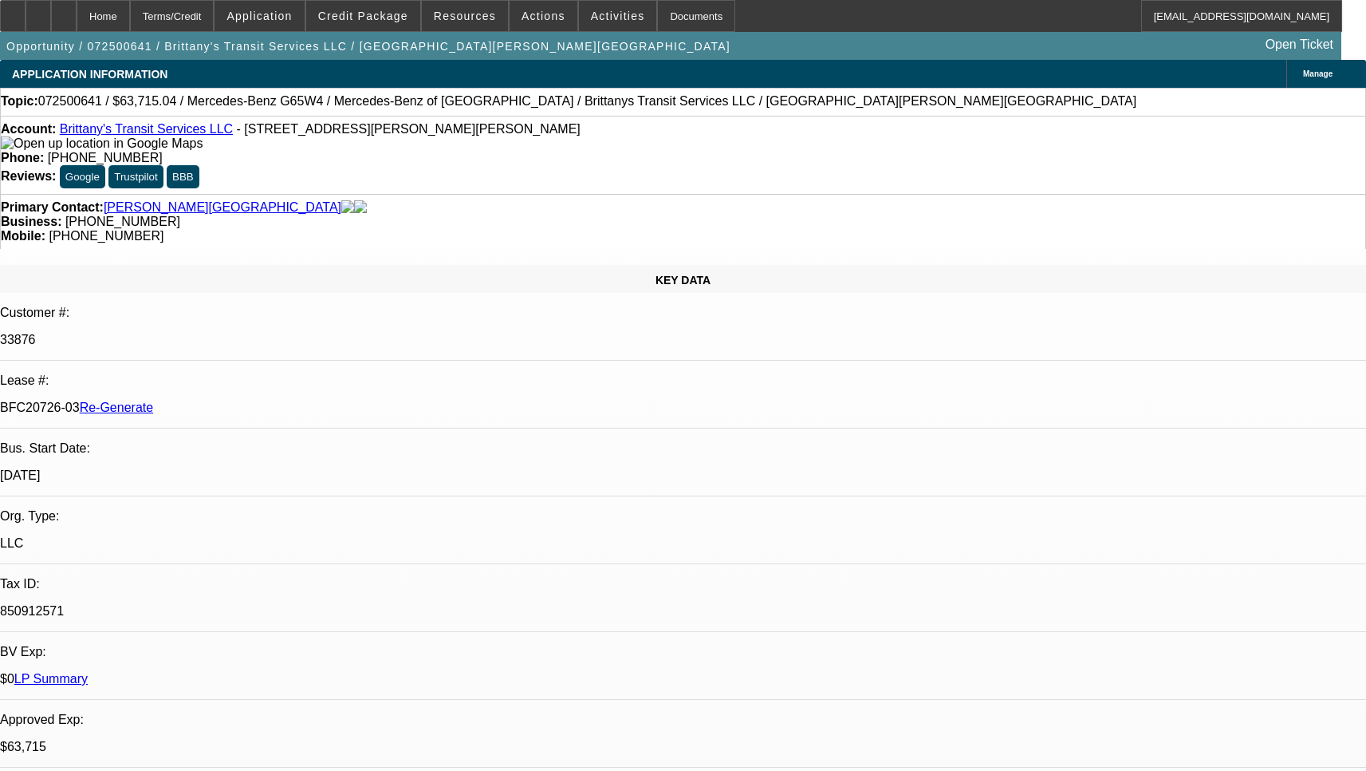
select select "2"
select select "0"
select select "6"
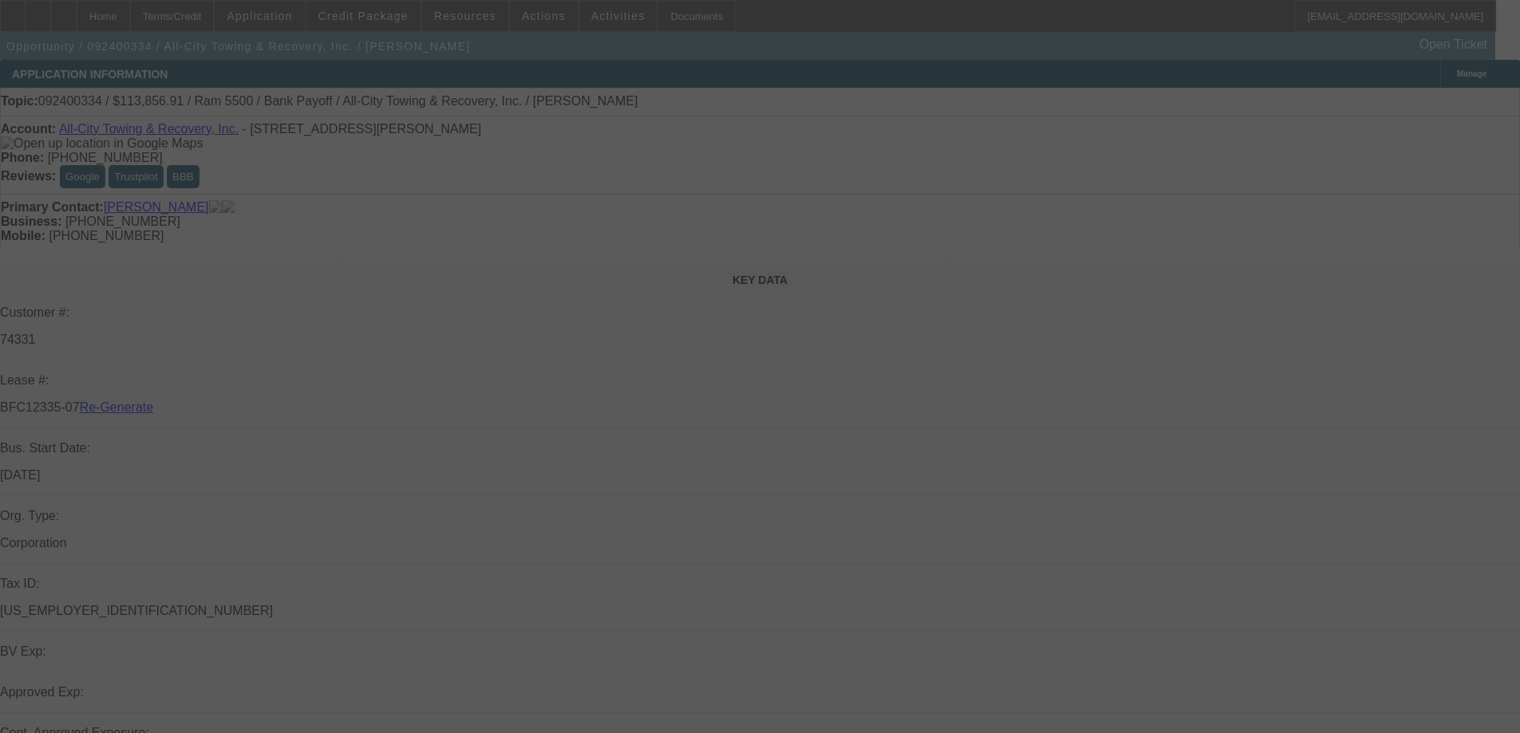
select select "3"
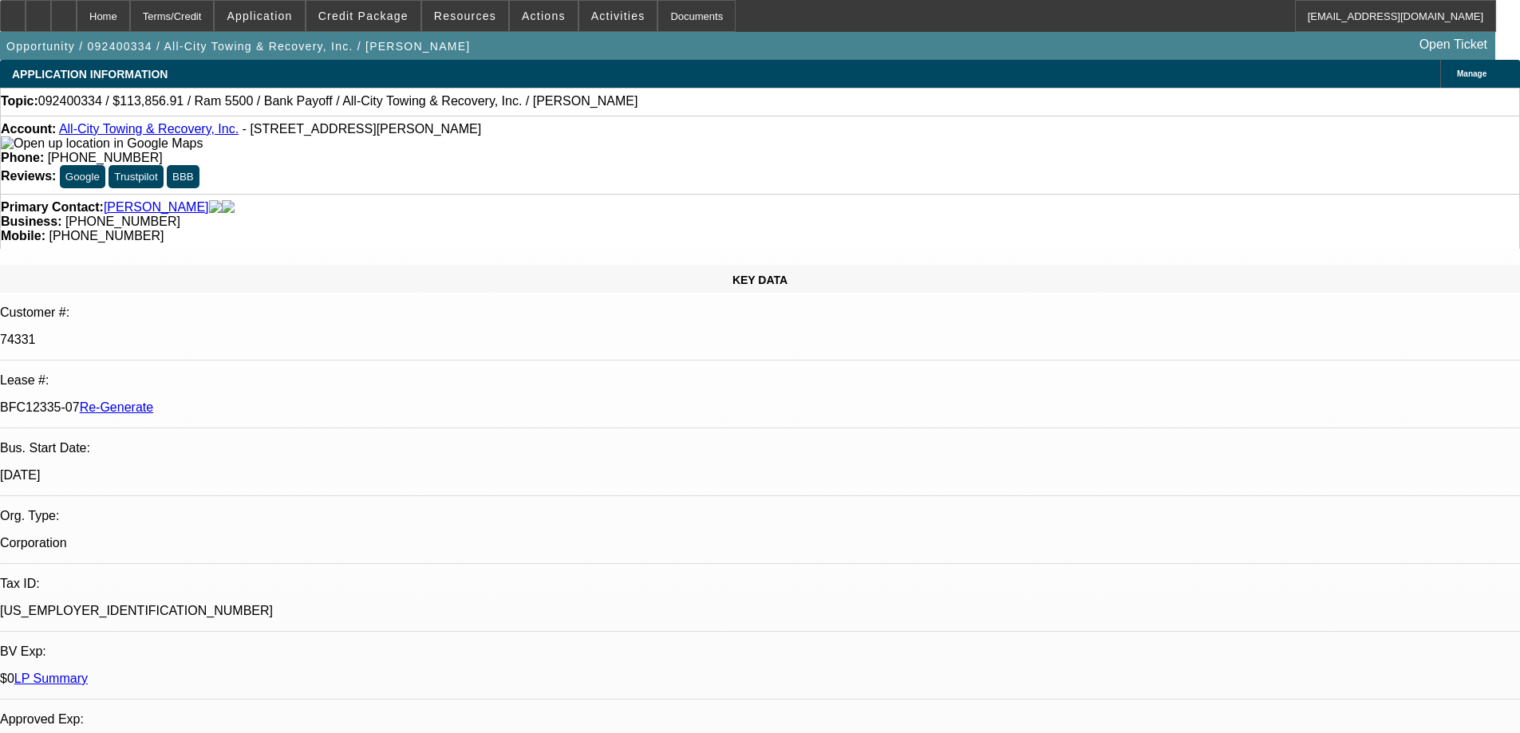
select select "0"
select select "6"
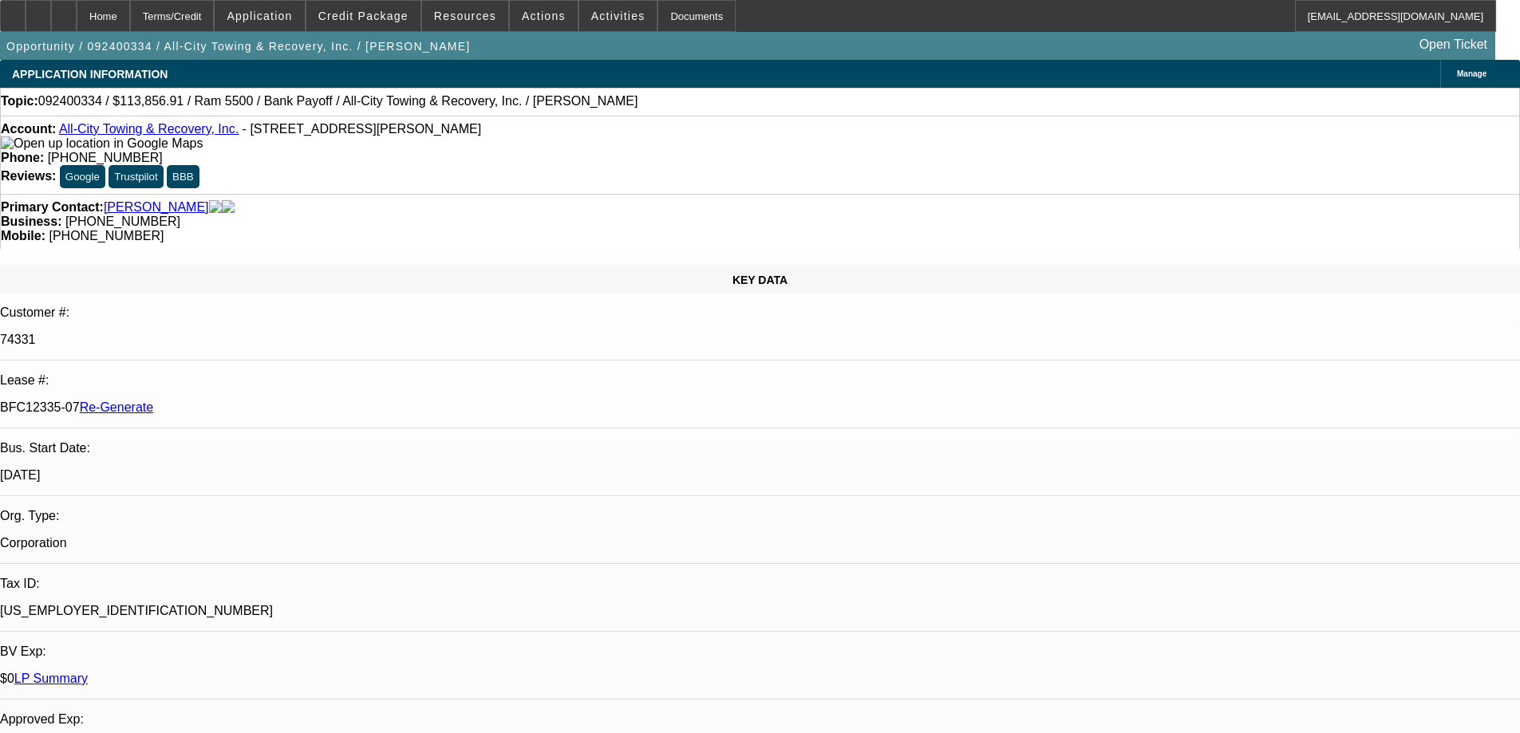
click at [670, 23] on div "Documents" at bounding box center [696, 16] width 78 height 32
click at [420, 7] on span at bounding box center [363, 16] width 114 height 38
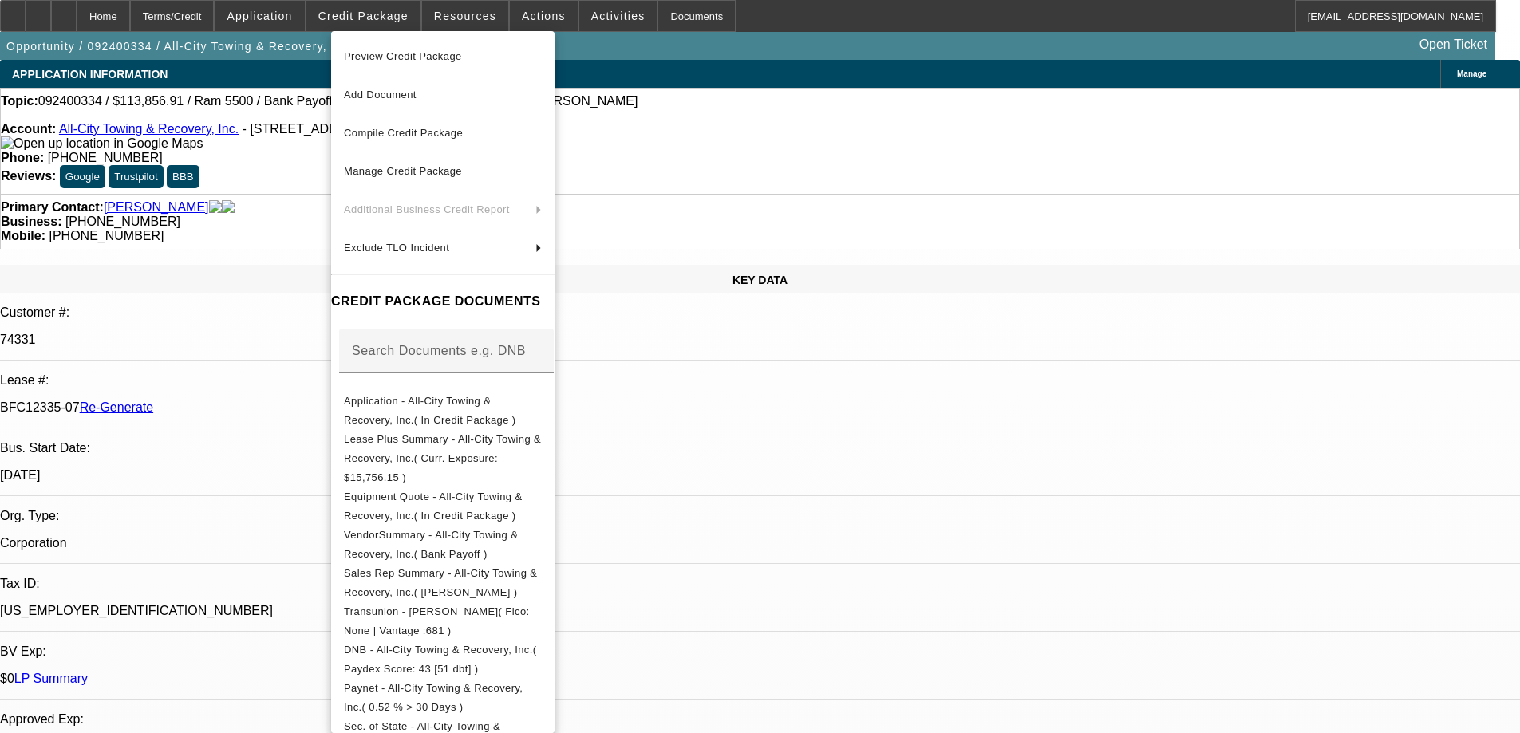
scroll to position [373, 0]
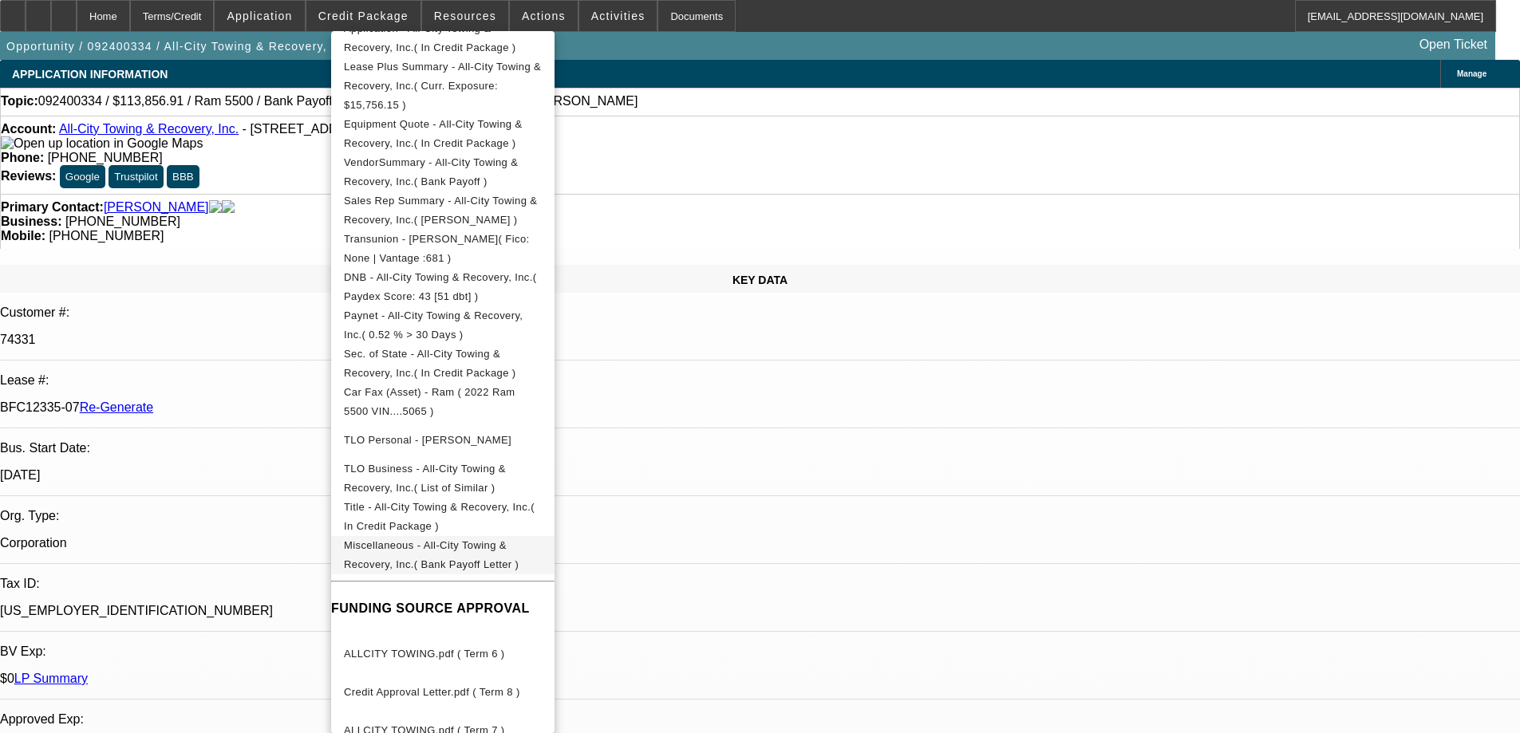
click at [421, 539] on span "Miscellaneous - All-City Towing & Recovery, Inc.( Bank Payoff Letter )" at bounding box center [431, 554] width 175 height 31
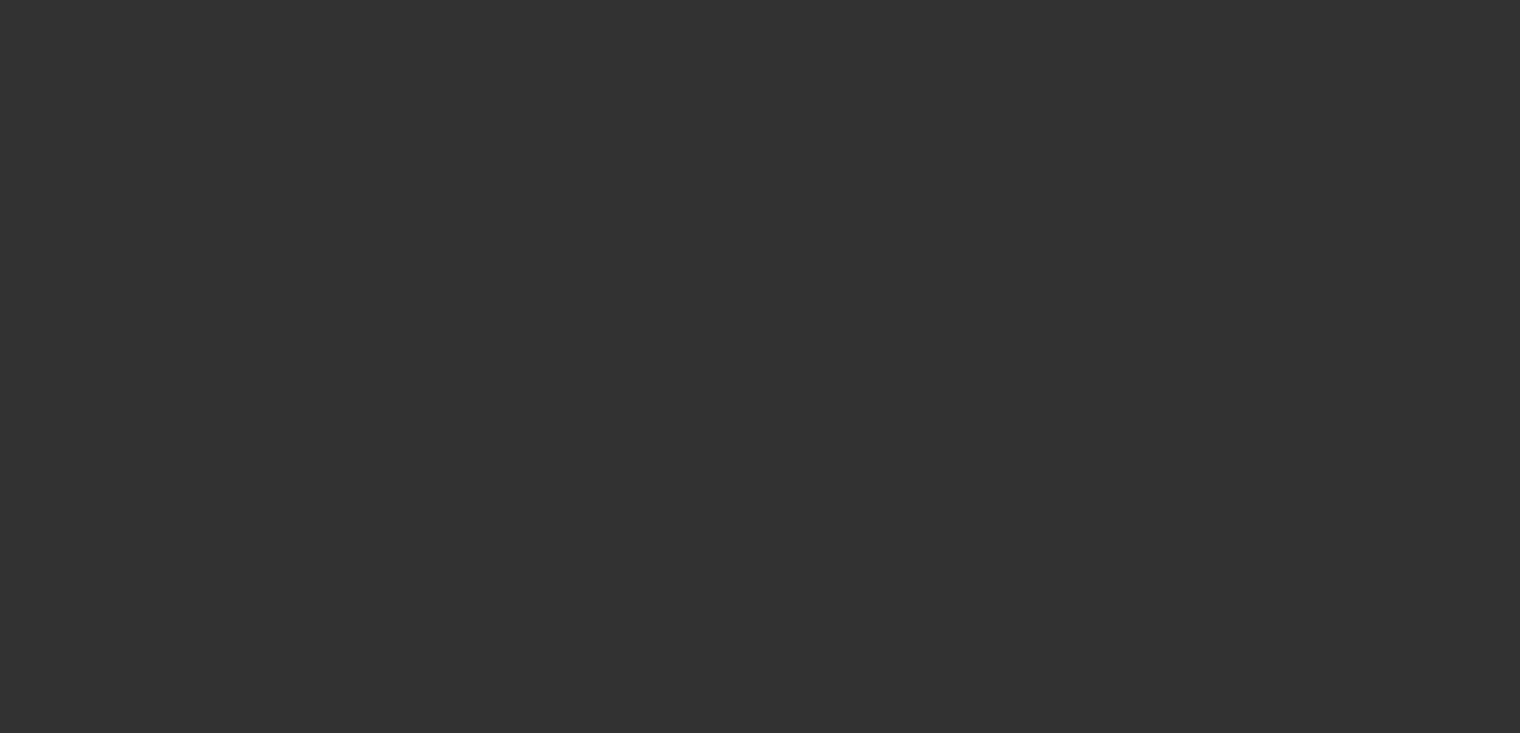
select select "3"
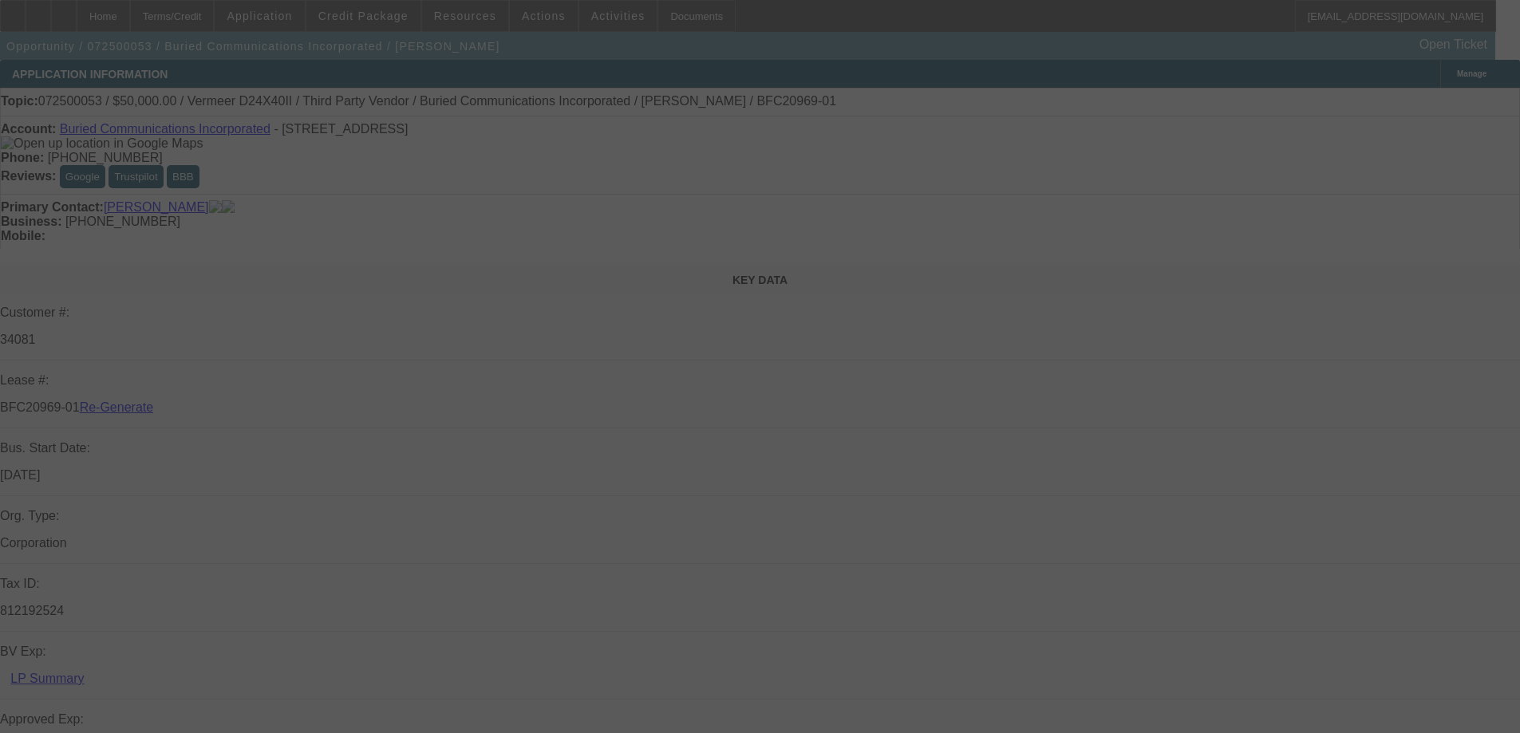
select select "0"
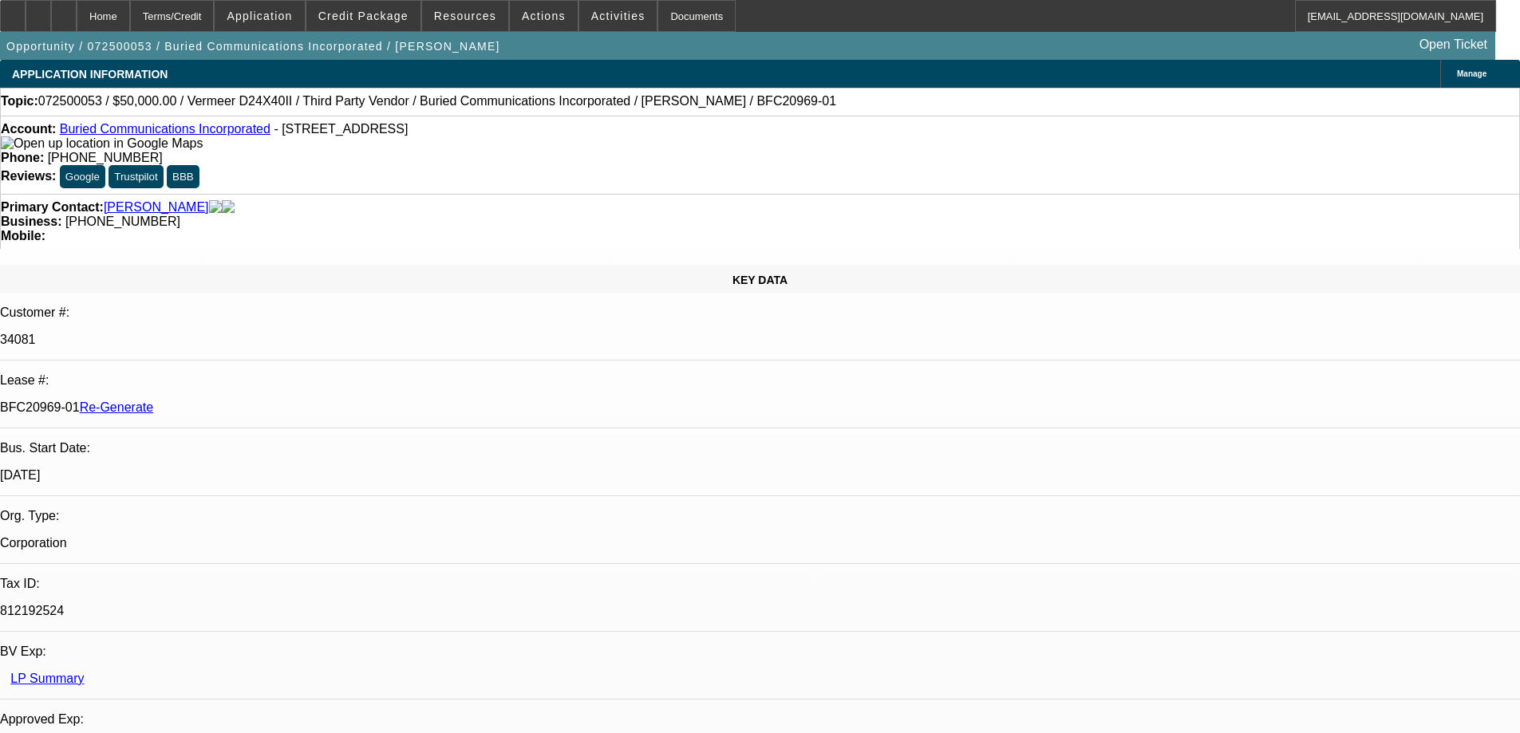
select select "1"
select select "3"
select select "6"
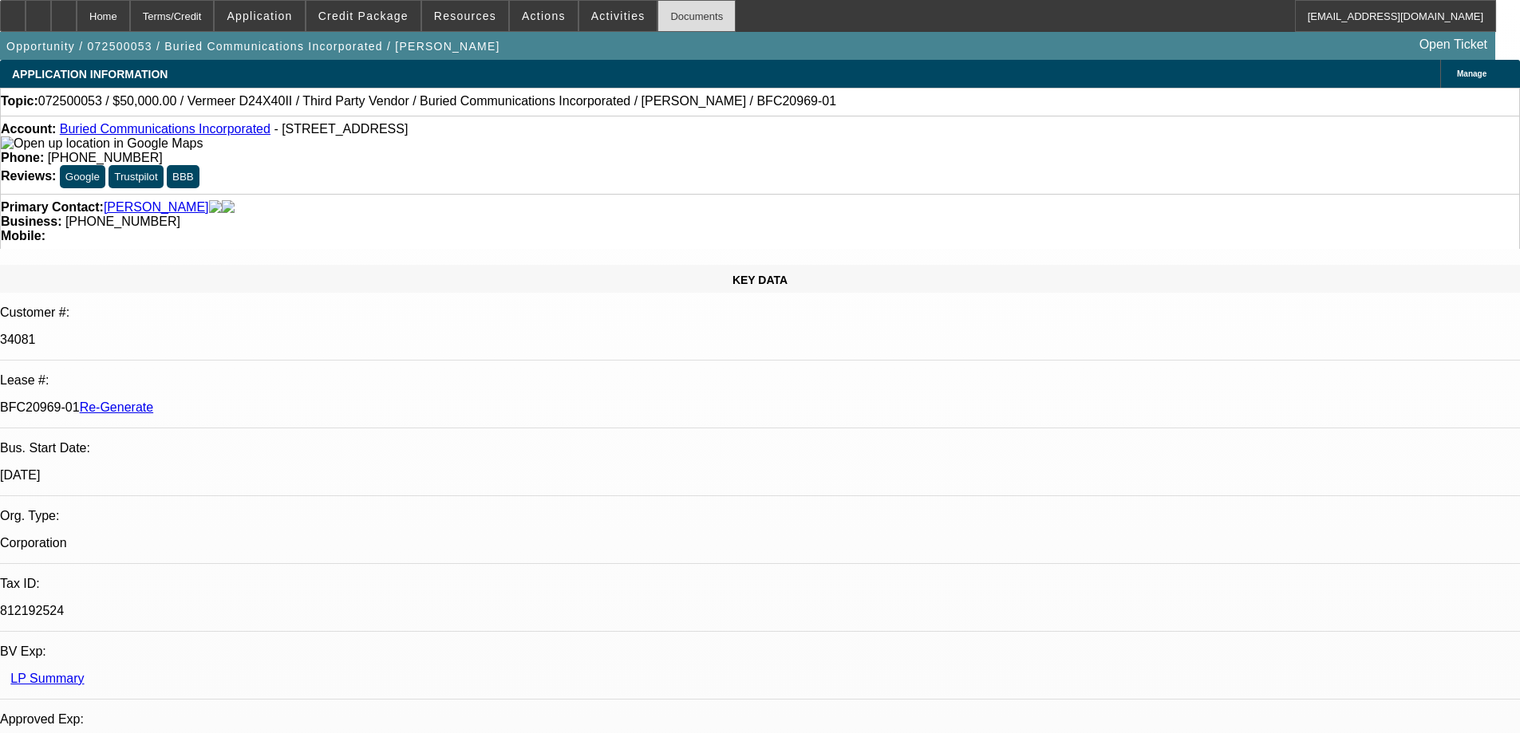
click at [664, 18] on div "Documents" at bounding box center [696, 16] width 78 height 32
